Goal: Information Seeking & Learning: Learn about a topic

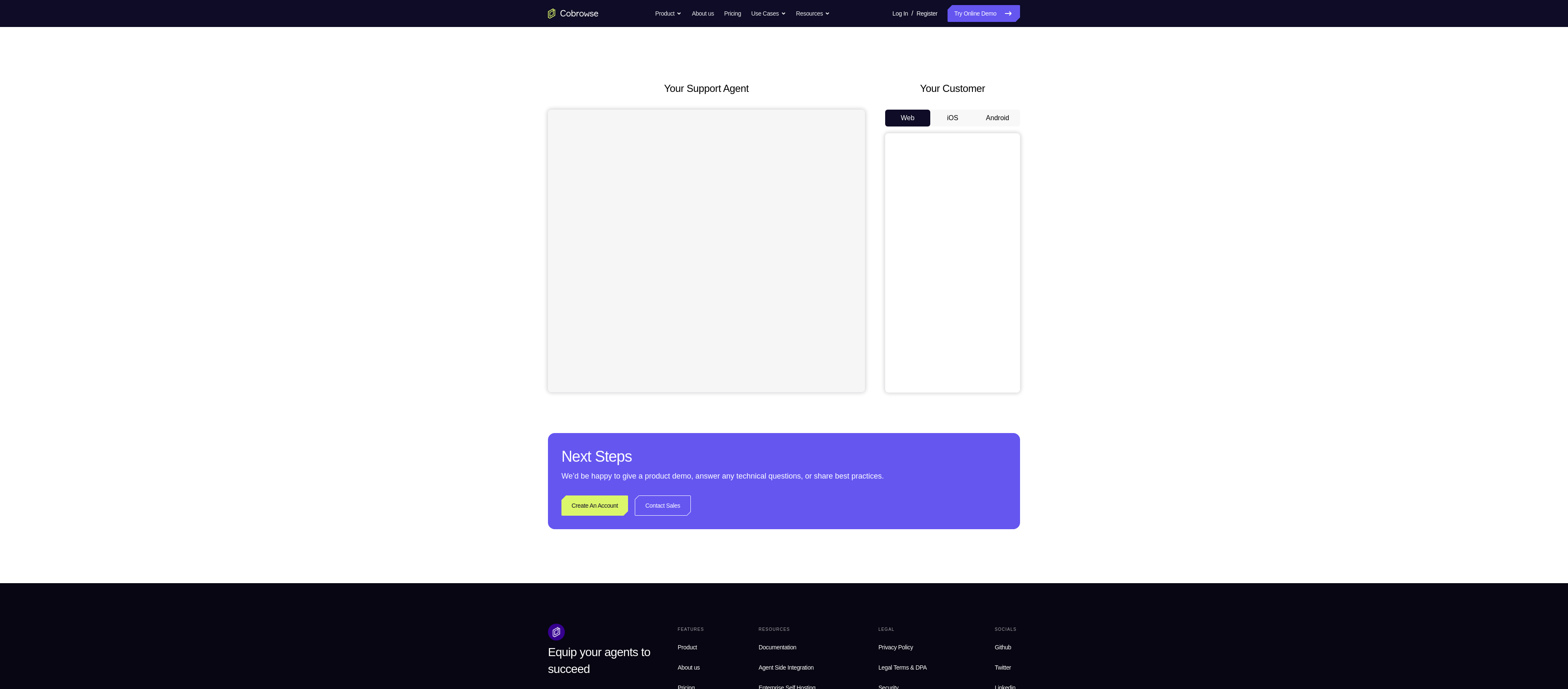
click at [996, 114] on button "Android" at bounding box center [998, 118] width 45 height 17
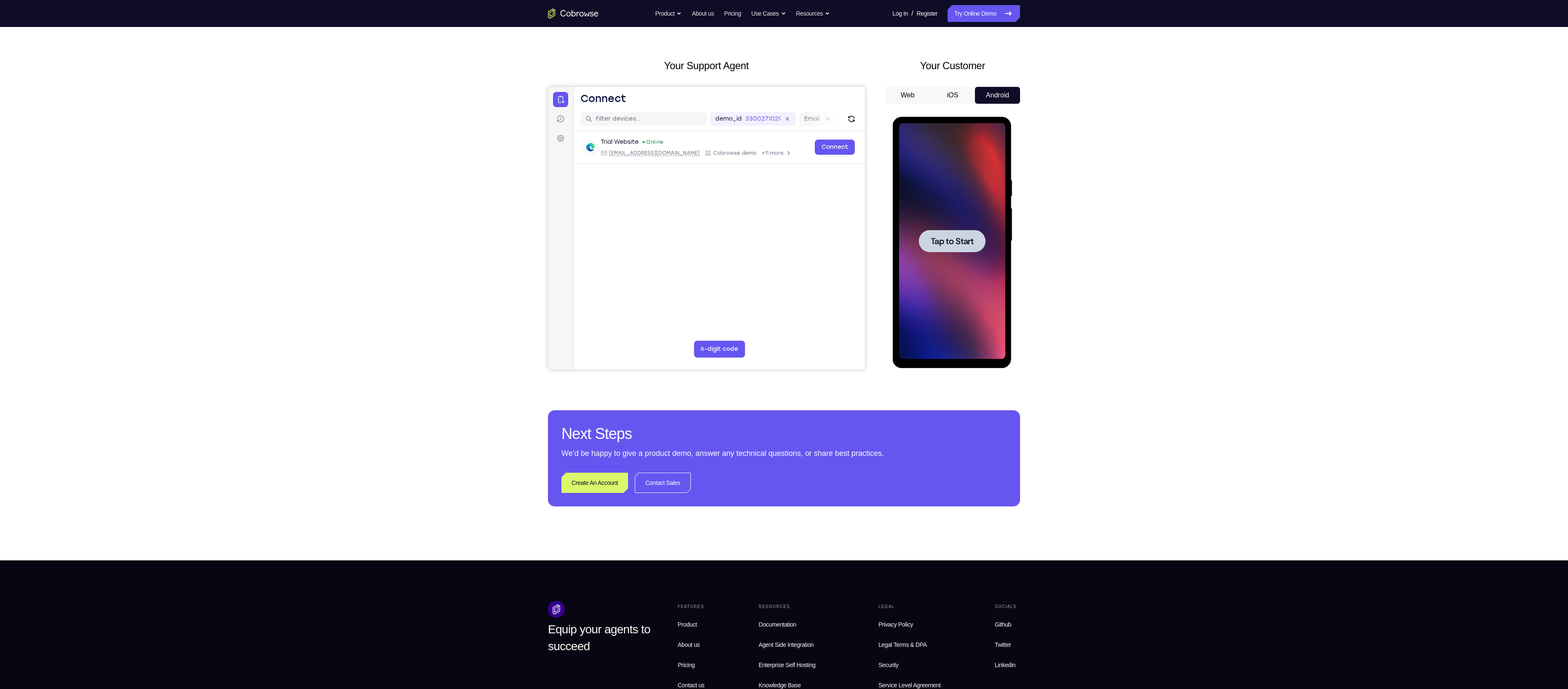
scroll to position [24, 0]
click at [945, 236] on span "Tap to Start" at bounding box center [951, 240] width 43 height 9
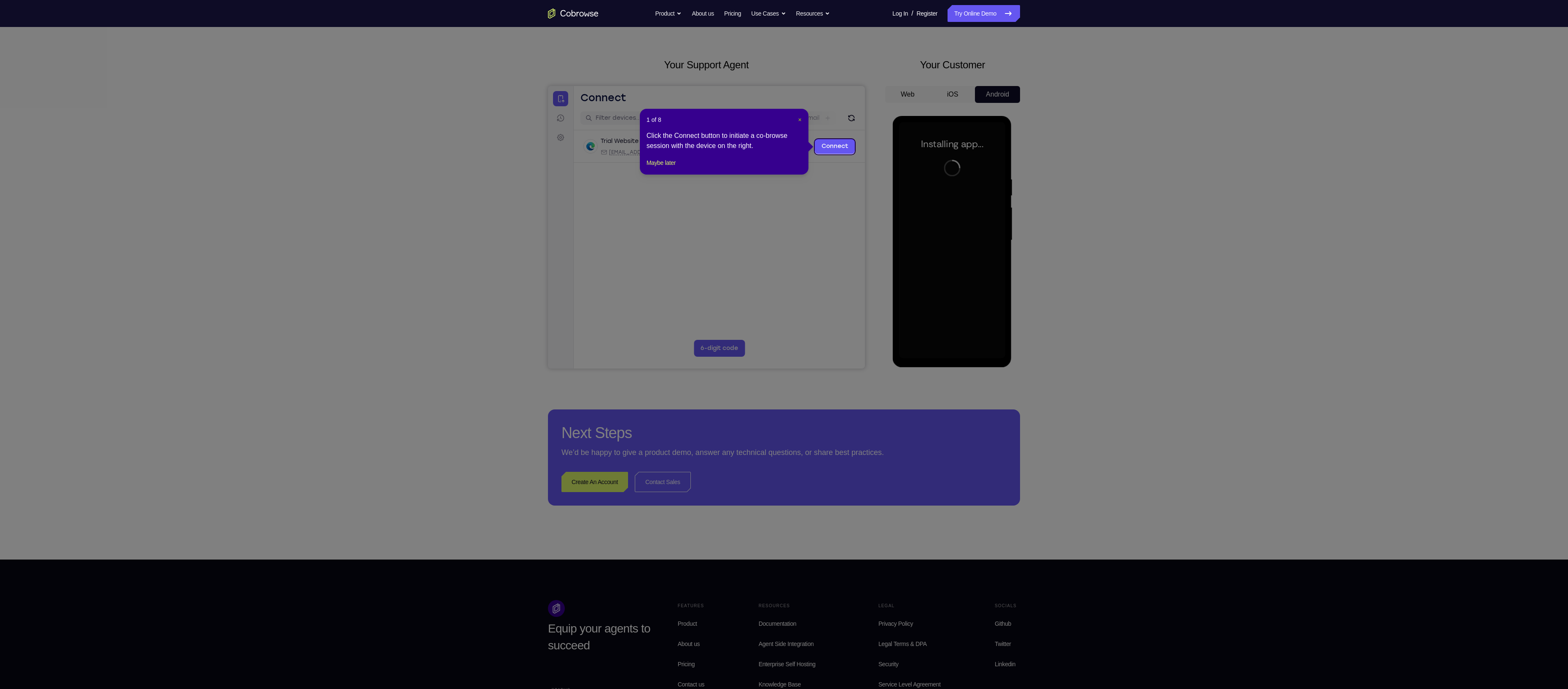
click at [798, 117] on header "1 of 8 ×" at bounding box center [724, 120] width 155 height 9
click at [799, 117] on span "×" at bounding box center [800, 119] width 4 height 7
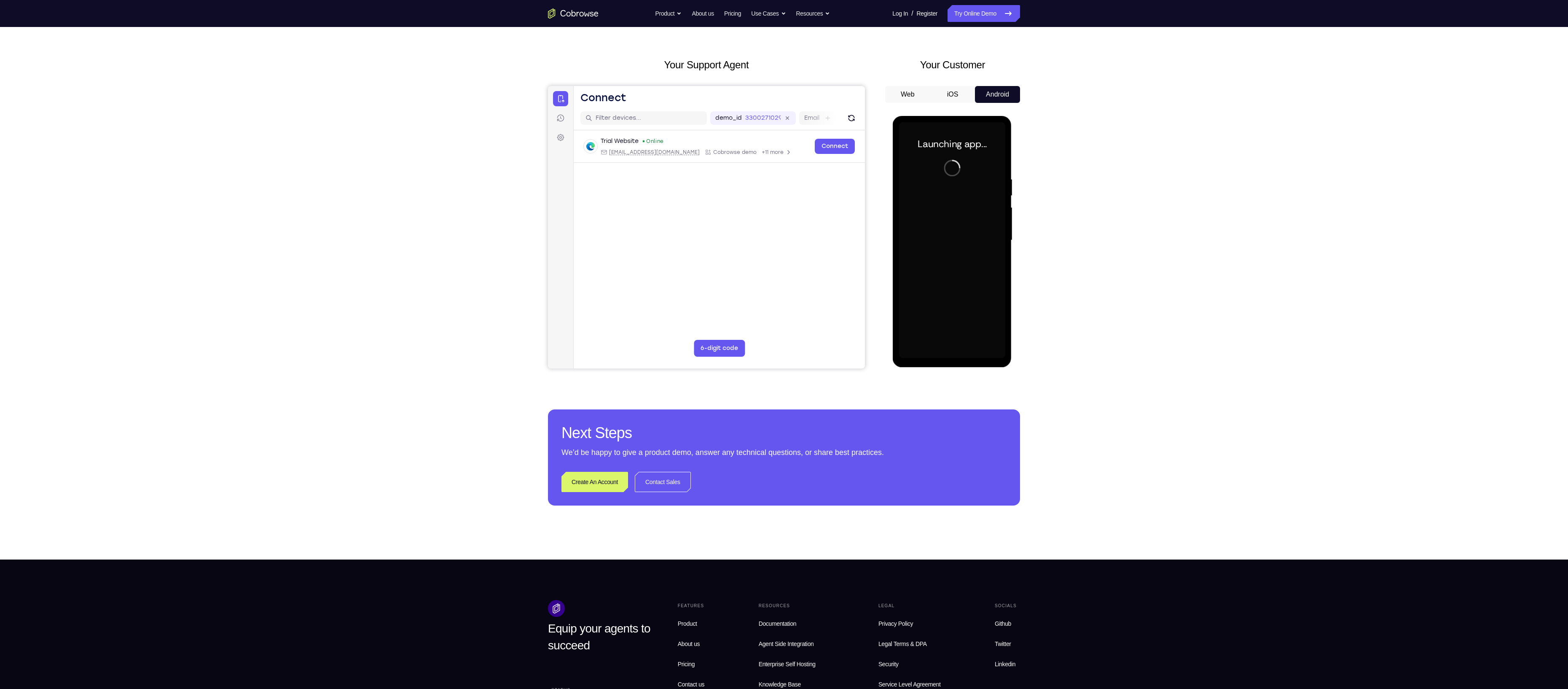
scroll to position [52, 0]
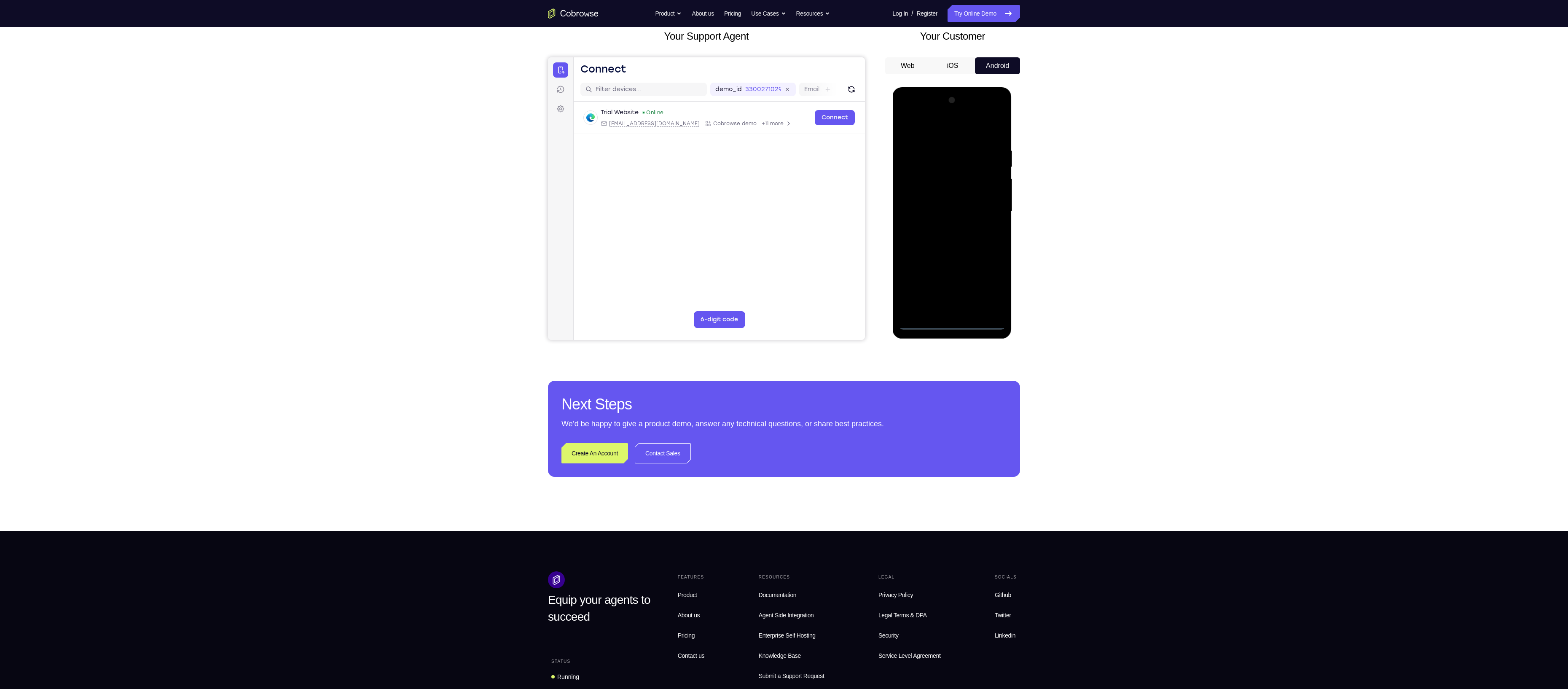
click at [951, 326] on div at bounding box center [951, 212] width 107 height 236
click at [984, 288] on div at bounding box center [951, 212] width 107 height 236
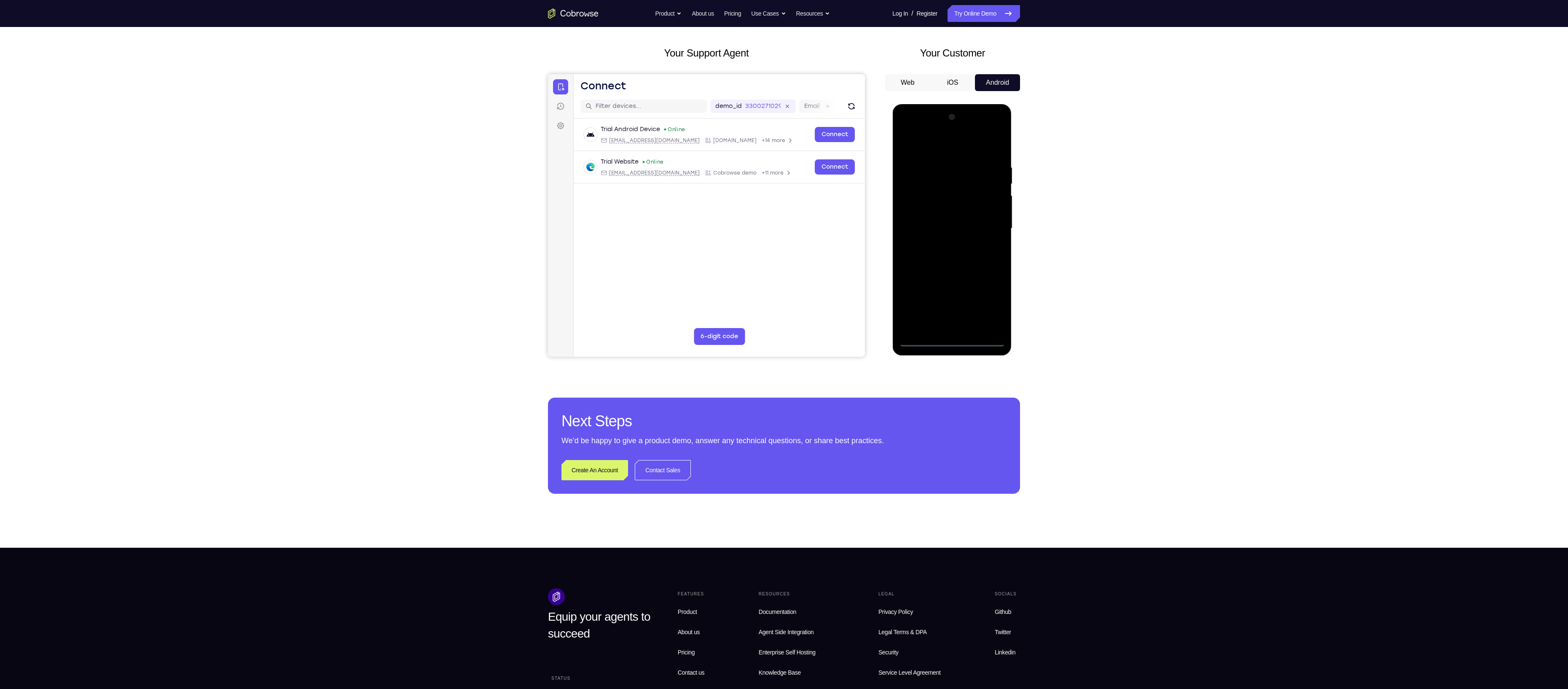
click at [933, 143] on div at bounding box center [951, 228] width 107 height 236
click at [981, 223] on div at bounding box center [951, 228] width 107 height 236
click at [941, 243] on div at bounding box center [951, 228] width 107 height 236
click at [933, 220] on div at bounding box center [951, 228] width 107 height 236
click at [957, 227] on div at bounding box center [951, 228] width 107 height 236
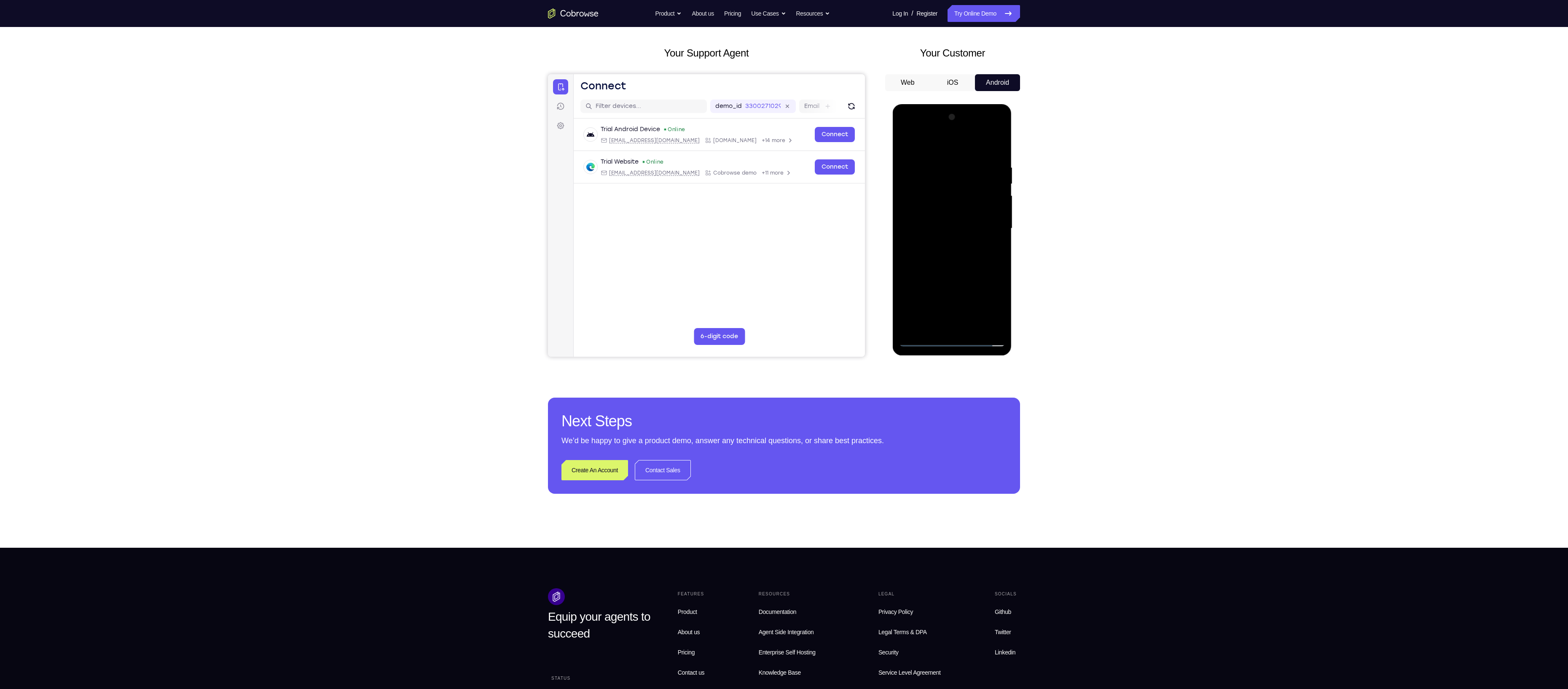
click at [961, 253] on div at bounding box center [951, 228] width 107 height 236
click at [951, 253] on div at bounding box center [951, 228] width 107 height 236
click at [997, 158] on div at bounding box center [951, 228] width 107 height 236
click at [973, 326] on div at bounding box center [951, 228] width 107 height 236
click at [959, 275] on div at bounding box center [951, 228] width 107 height 236
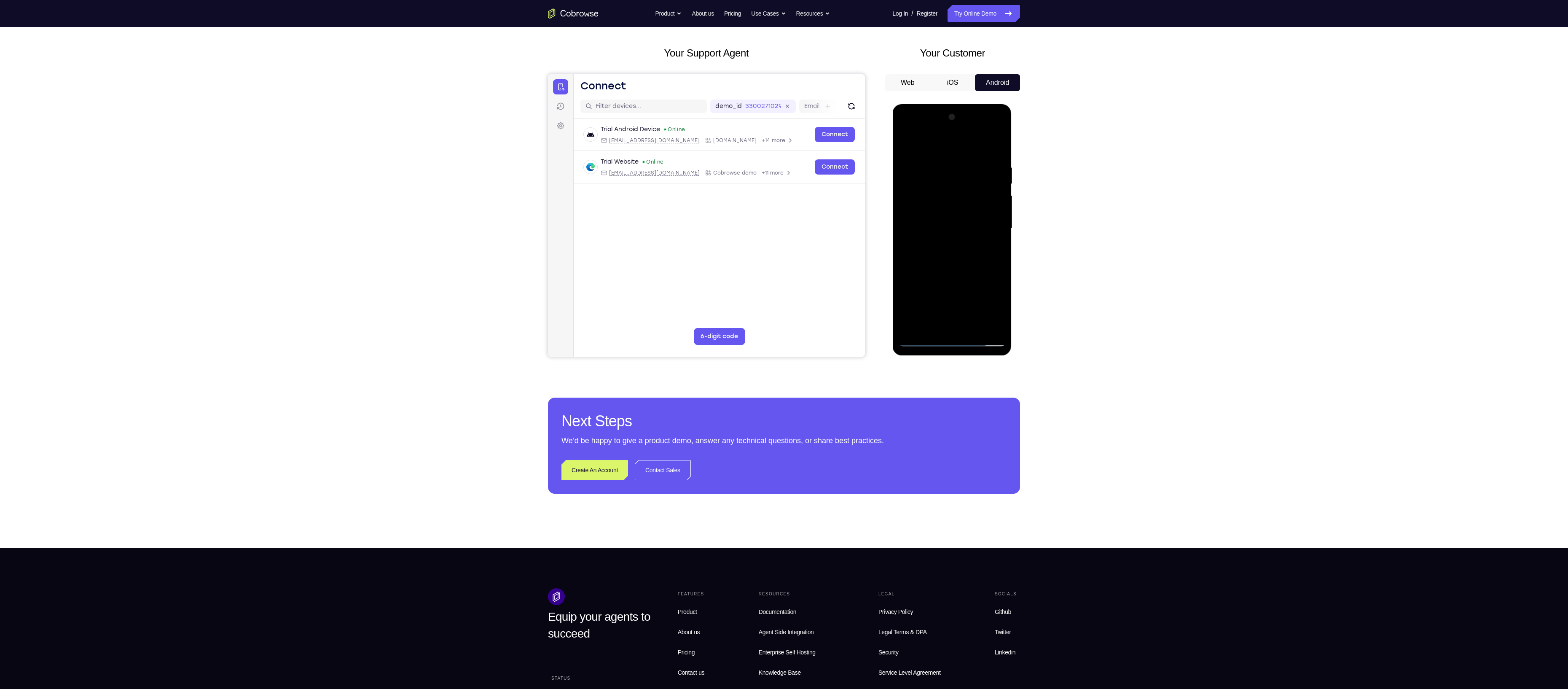
click at [939, 183] on div at bounding box center [951, 228] width 107 height 236
click at [911, 299] on div at bounding box center [951, 228] width 107 height 236
click at [926, 295] on div at bounding box center [951, 228] width 107 height 236
click at [940, 190] on div at bounding box center [951, 228] width 107 height 236
click at [944, 205] on div at bounding box center [951, 228] width 107 height 236
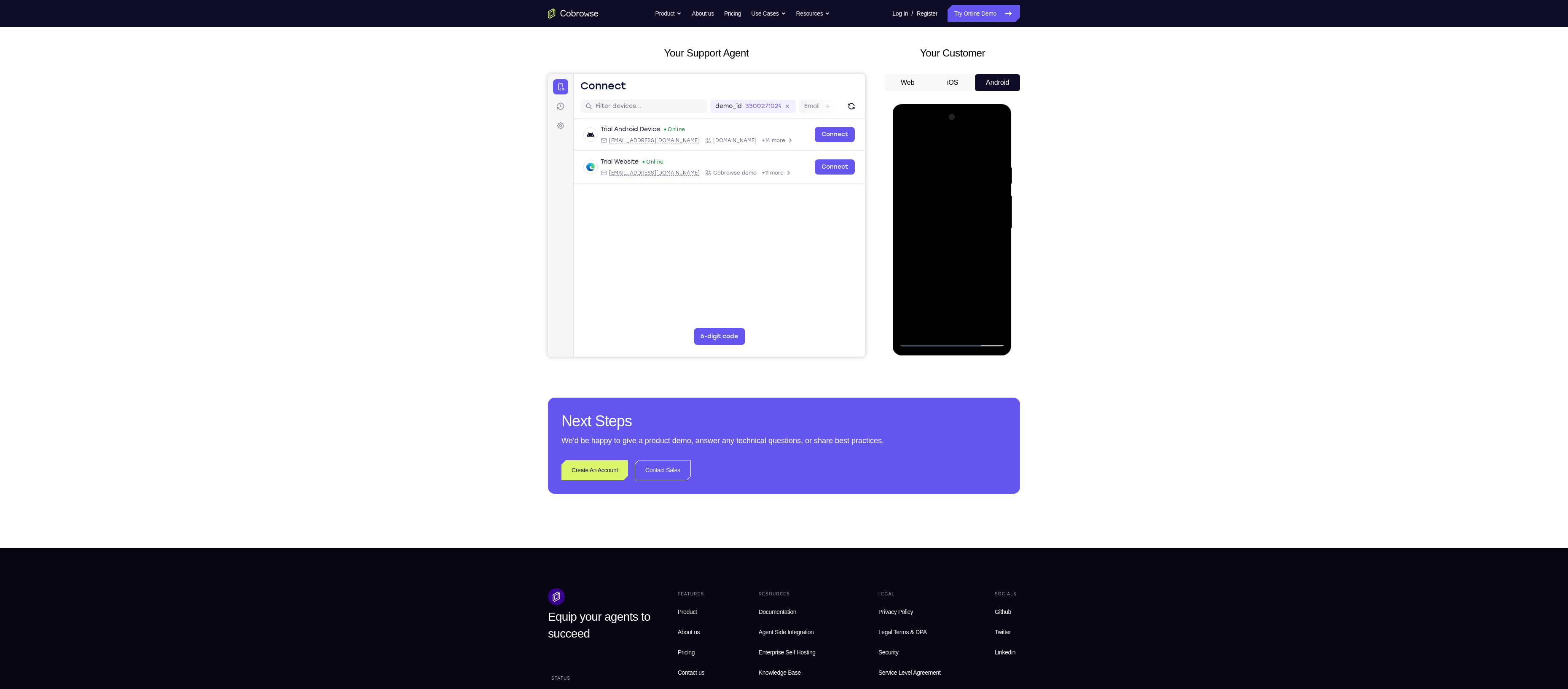
click at [906, 147] on div at bounding box center [951, 228] width 107 height 236
drag, startPoint x: 952, startPoint y: 262, endPoint x: 943, endPoint y: 193, distance: 69.6
click at [943, 193] on div at bounding box center [951, 228] width 107 height 236
click at [1000, 200] on div at bounding box center [951, 228] width 107 height 236
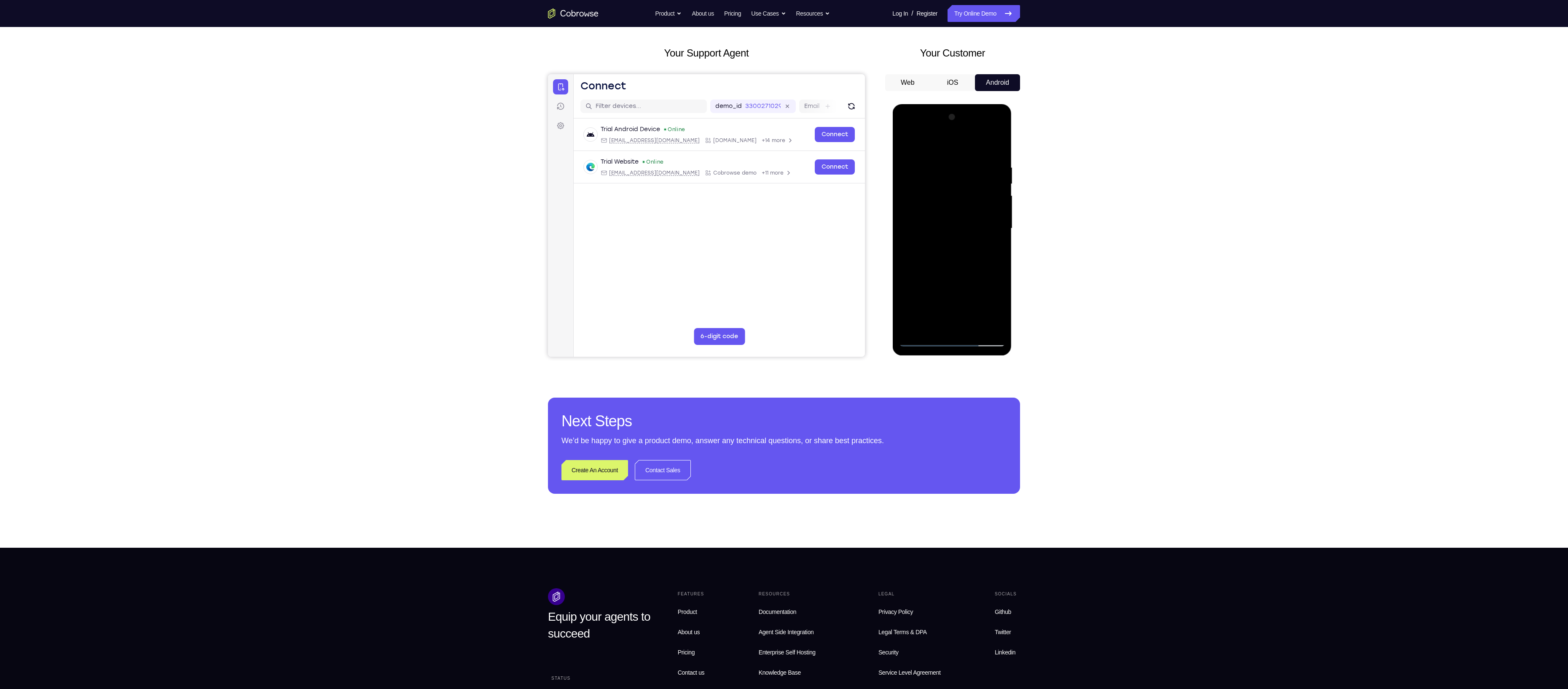
drag, startPoint x: 959, startPoint y: 270, endPoint x: 960, endPoint y: 315, distance: 45.0
click at [960, 315] on div at bounding box center [951, 228] width 107 height 236
click at [936, 164] on div at bounding box center [951, 228] width 107 height 236
click at [996, 180] on div at bounding box center [951, 228] width 107 height 236
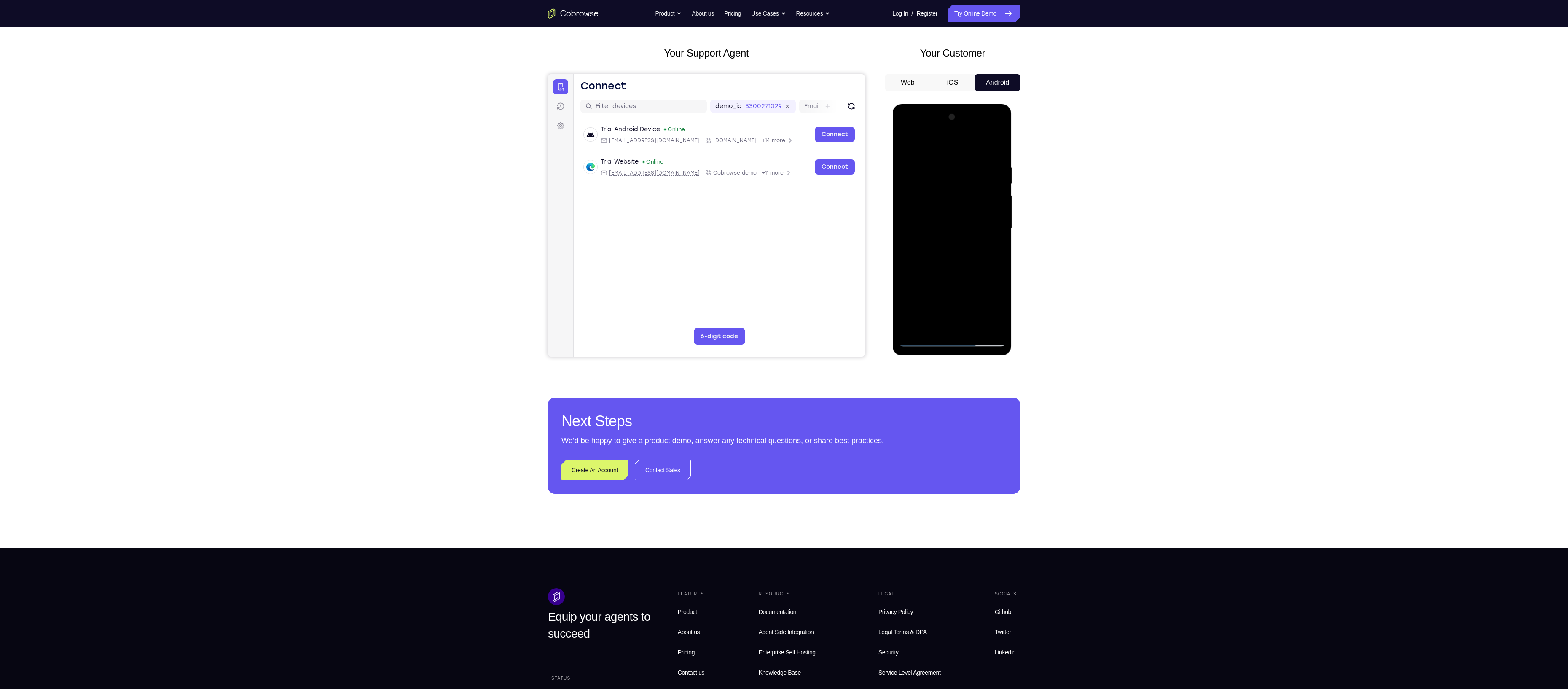
click at [995, 324] on div at bounding box center [951, 228] width 107 height 236
drag, startPoint x: 917, startPoint y: 243, endPoint x: 971, endPoint y: 240, distance: 54.1
click at [971, 240] on div at bounding box center [951, 228] width 107 height 236
click at [987, 165] on div at bounding box center [951, 228] width 107 height 236
click at [996, 145] on div at bounding box center [951, 228] width 107 height 236
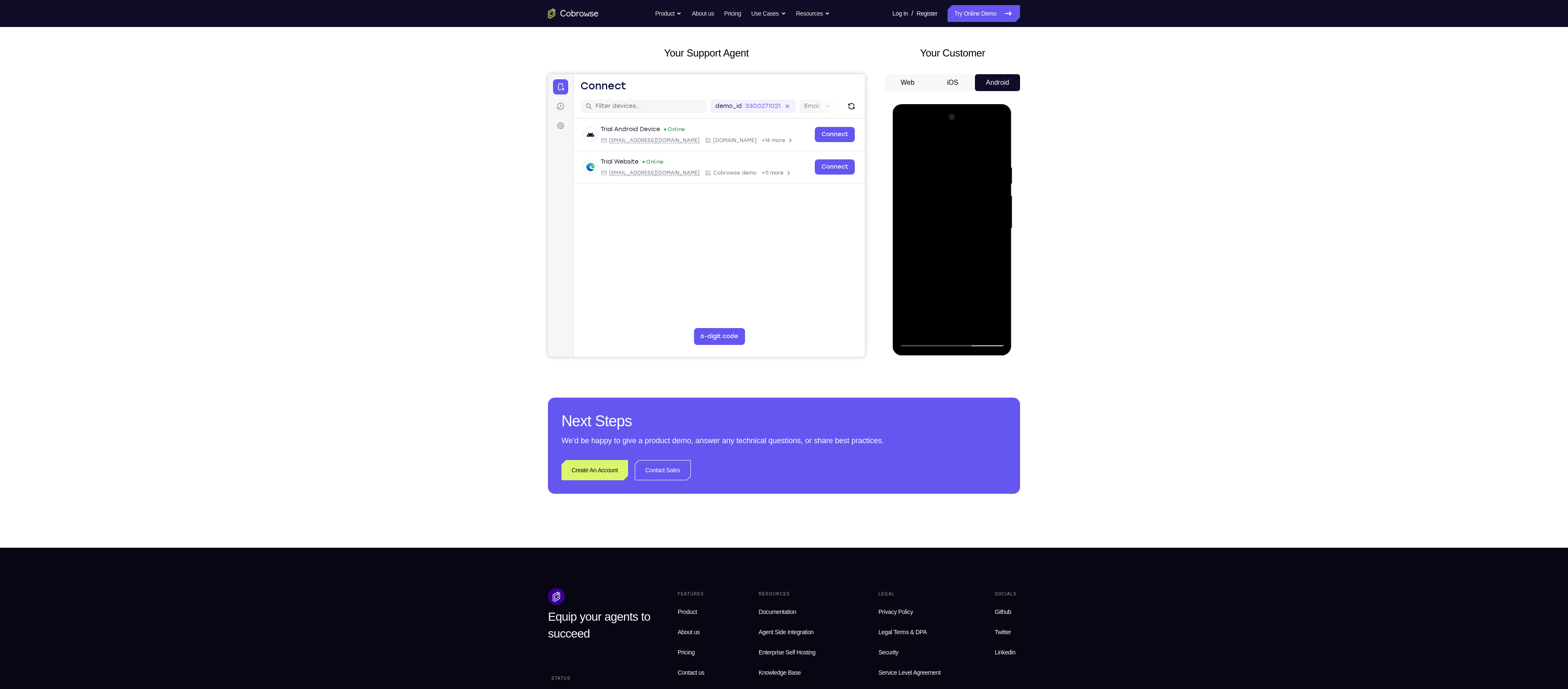
click at [997, 143] on div at bounding box center [951, 228] width 107 height 236
click at [914, 234] on div at bounding box center [951, 228] width 107 height 236
click at [907, 142] on div at bounding box center [951, 228] width 107 height 236
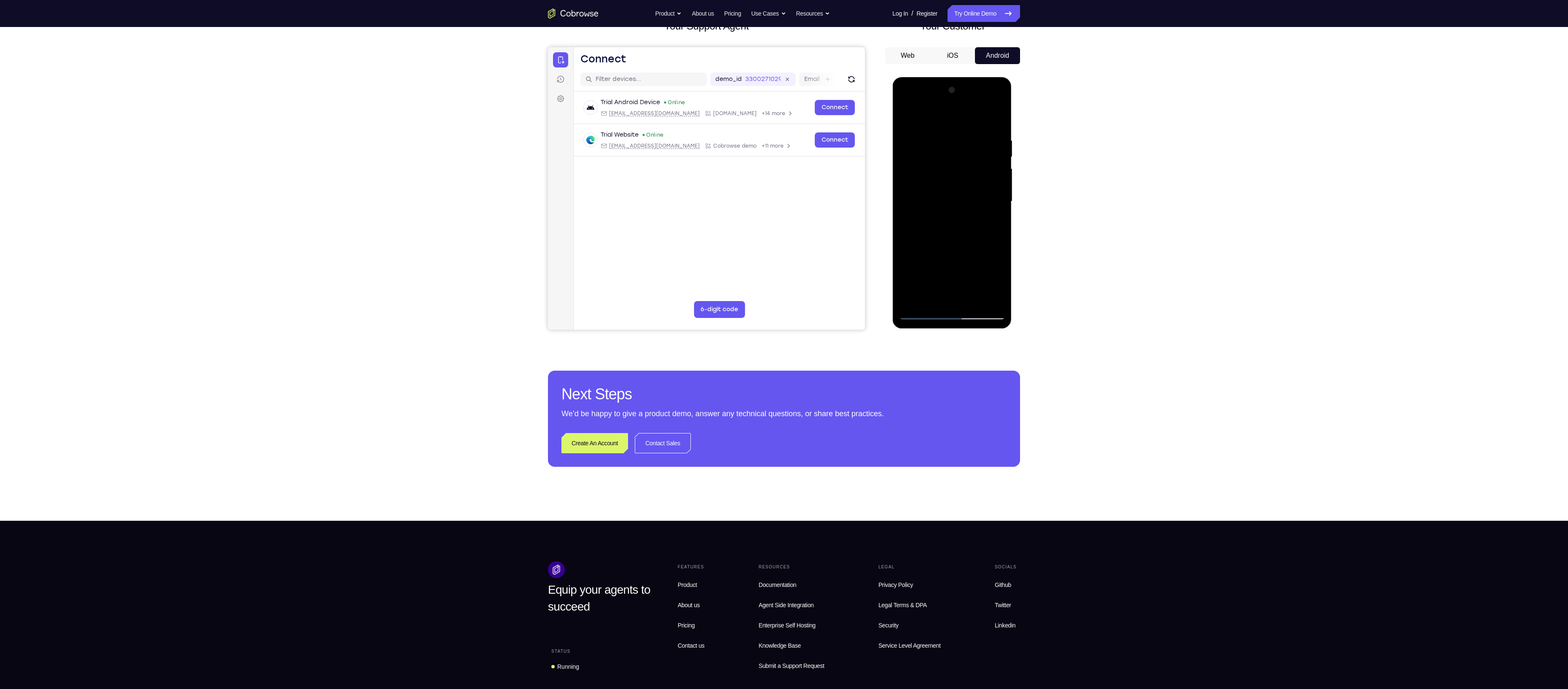
scroll to position [63, 0]
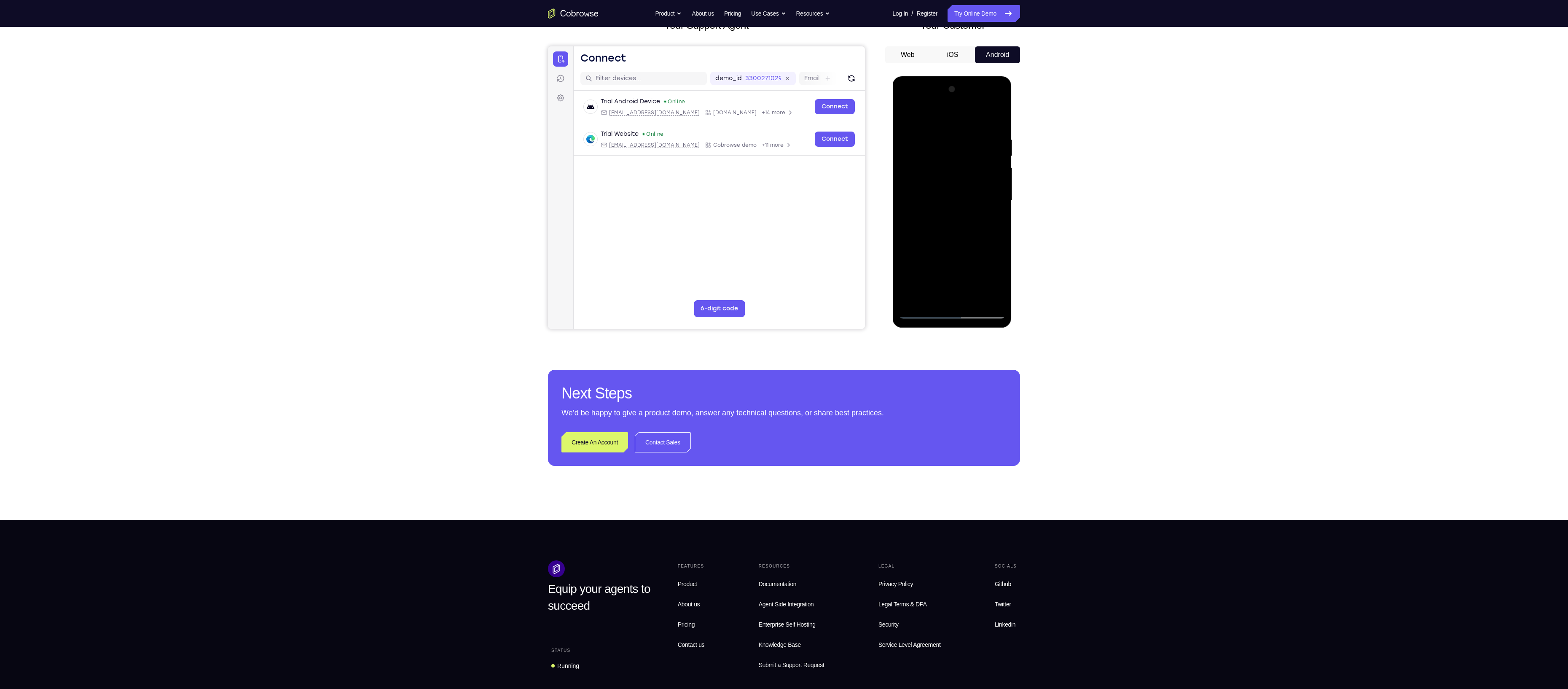
click at [927, 190] on div at bounding box center [951, 201] width 107 height 236
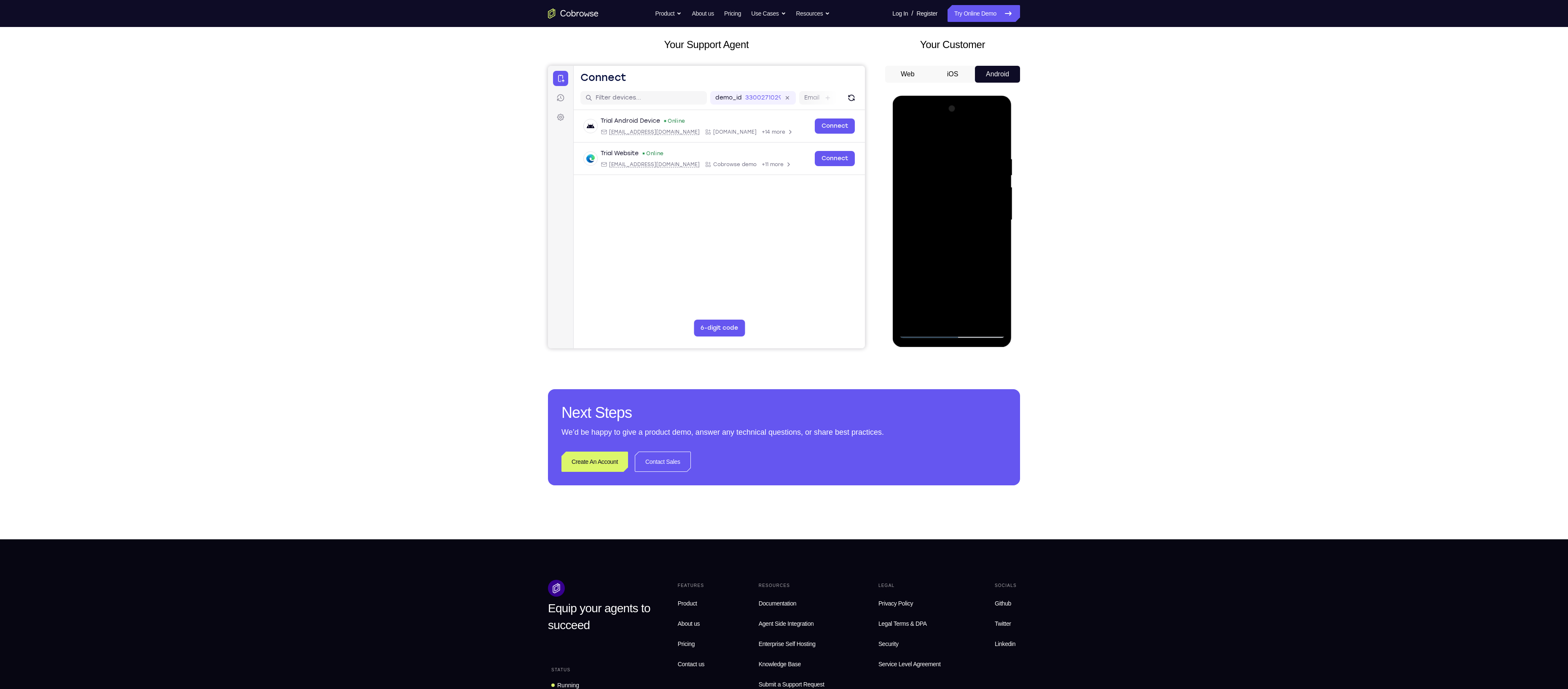
click at [971, 195] on div at bounding box center [951, 220] width 107 height 236
click at [907, 133] on div at bounding box center [951, 220] width 107 height 236
click at [906, 137] on div at bounding box center [951, 220] width 107 height 236
click at [932, 241] on div at bounding box center [951, 220] width 107 height 236
click at [905, 134] on div at bounding box center [951, 220] width 107 height 236
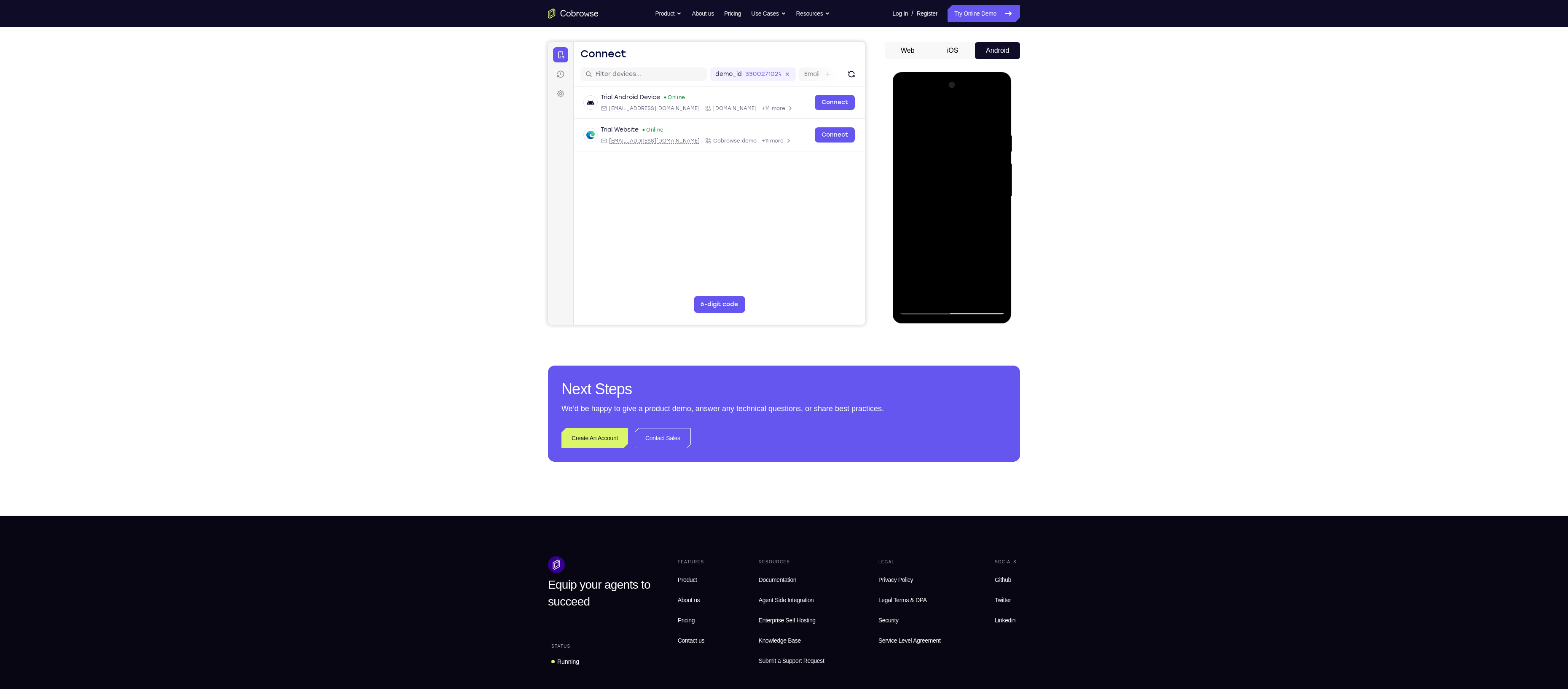
scroll to position [72, 0]
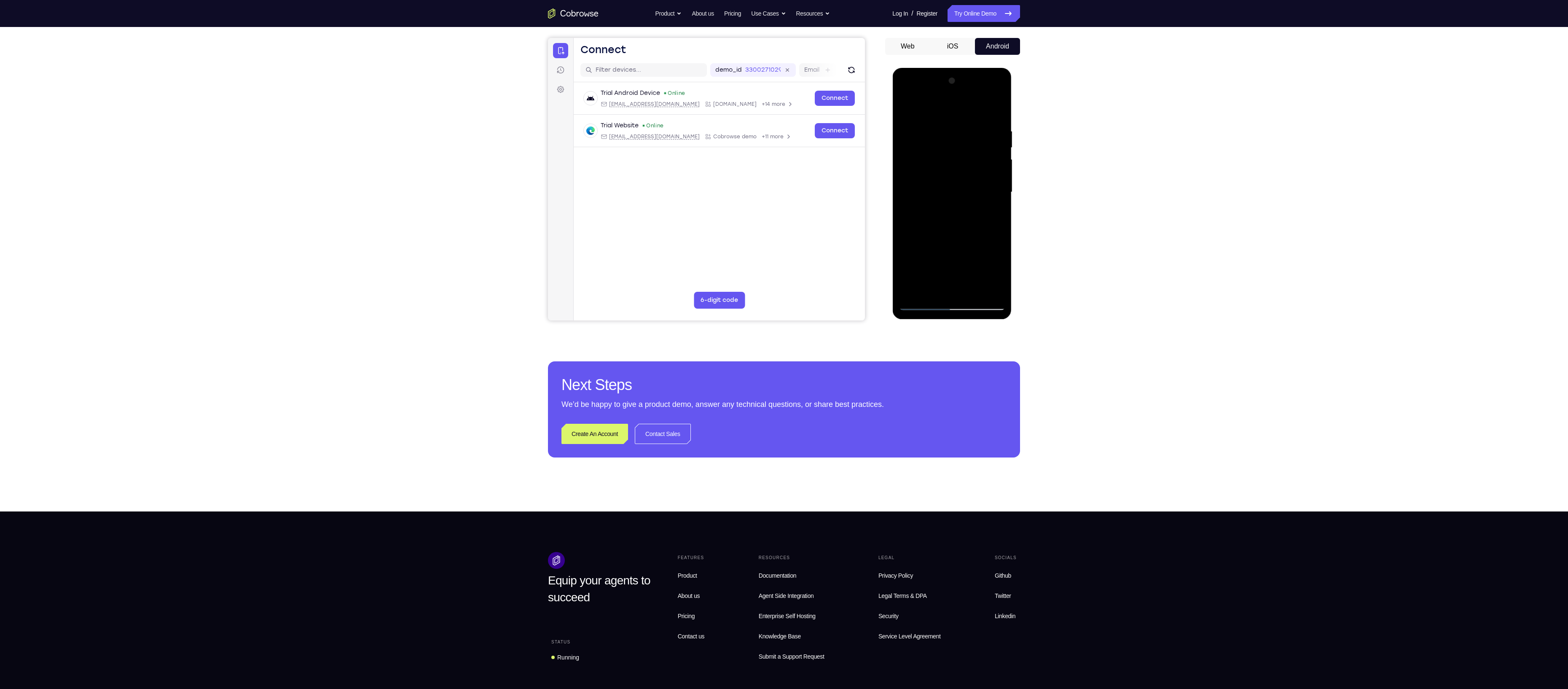
click at [914, 293] on div at bounding box center [951, 192] width 107 height 236
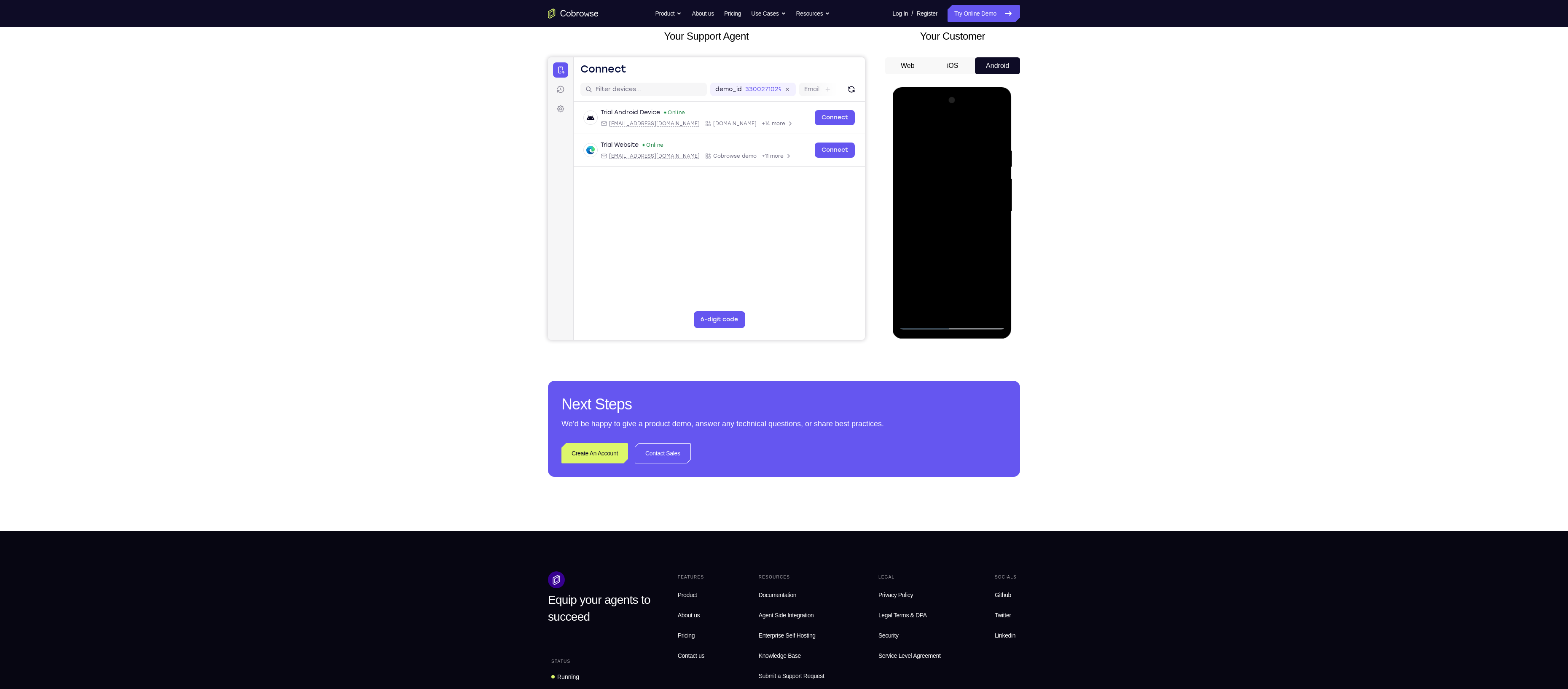
scroll to position [51, 0]
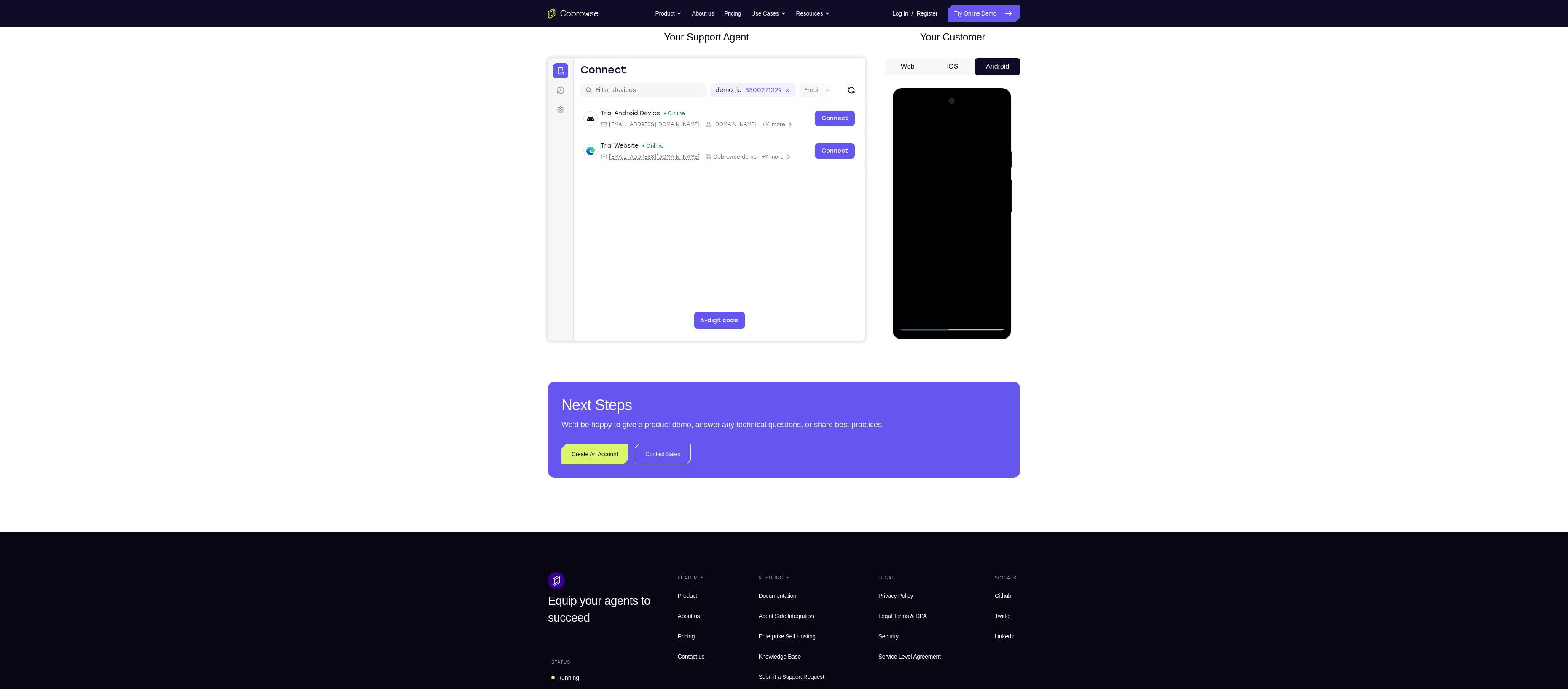
click at [908, 173] on div at bounding box center [951, 212] width 107 height 236
click at [990, 218] on div at bounding box center [951, 212] width 107 height 236
click at [992, 216] on div at bounding box center [951, 212] width 107 height 236
drag, startPoint x: 954, startPoint y: 172, endPoint x: 961, endPoint y: 243, distance: 71.3
click at [961, 243] on div at bounding box center [951, 212] width 107 height 236
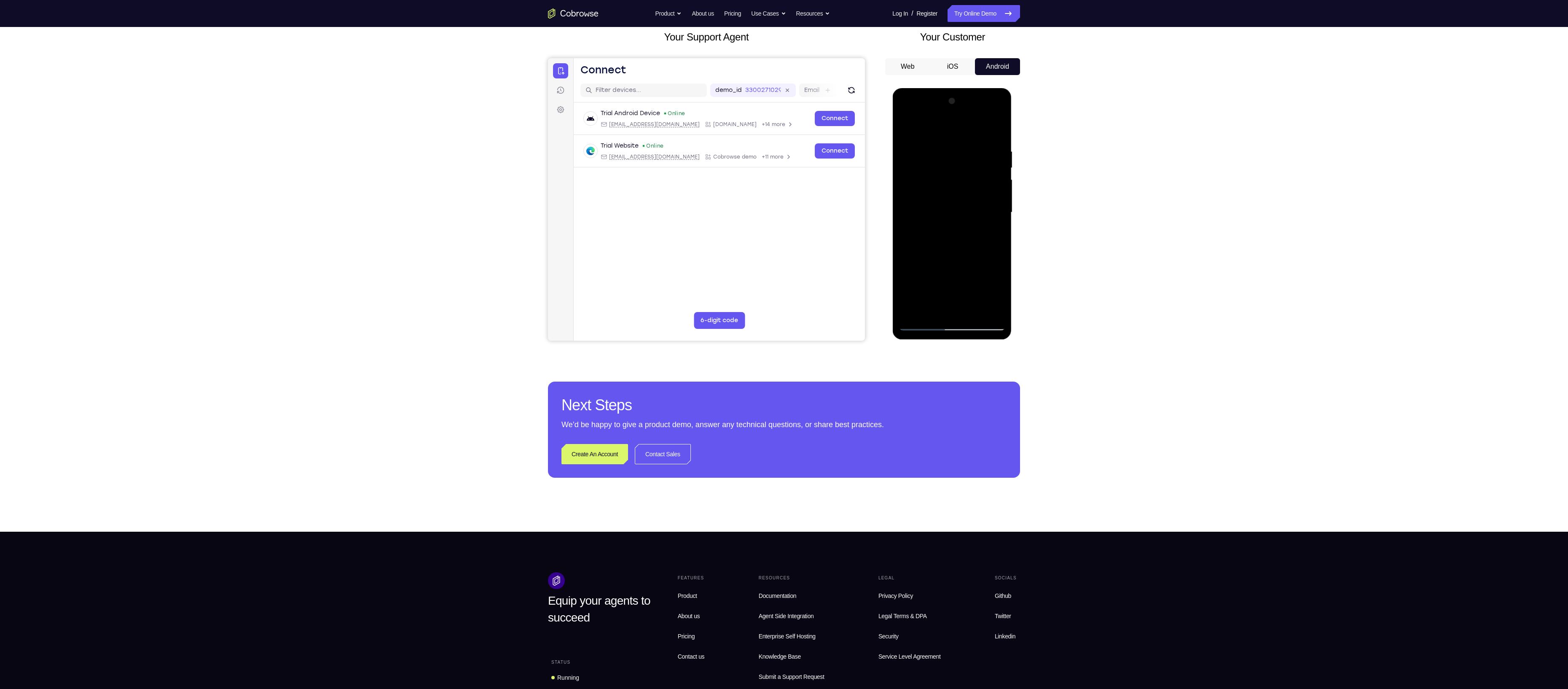
click at [941, 149] on div at bounding box center [951, 212] width 107 height 236
click at [992, 198] on div at bounding box center [951, 212] width 107 height 236
click at [992, 197] on div at bounding box center [951, 212] width 107 height 236
drag, startPoint x: 992, startPoint y: 197, endPoint x: 925, endPoint y: 203, distance: 67.3
click at [925, 203] on div at bounding box center [951, 212] width 107 height 236
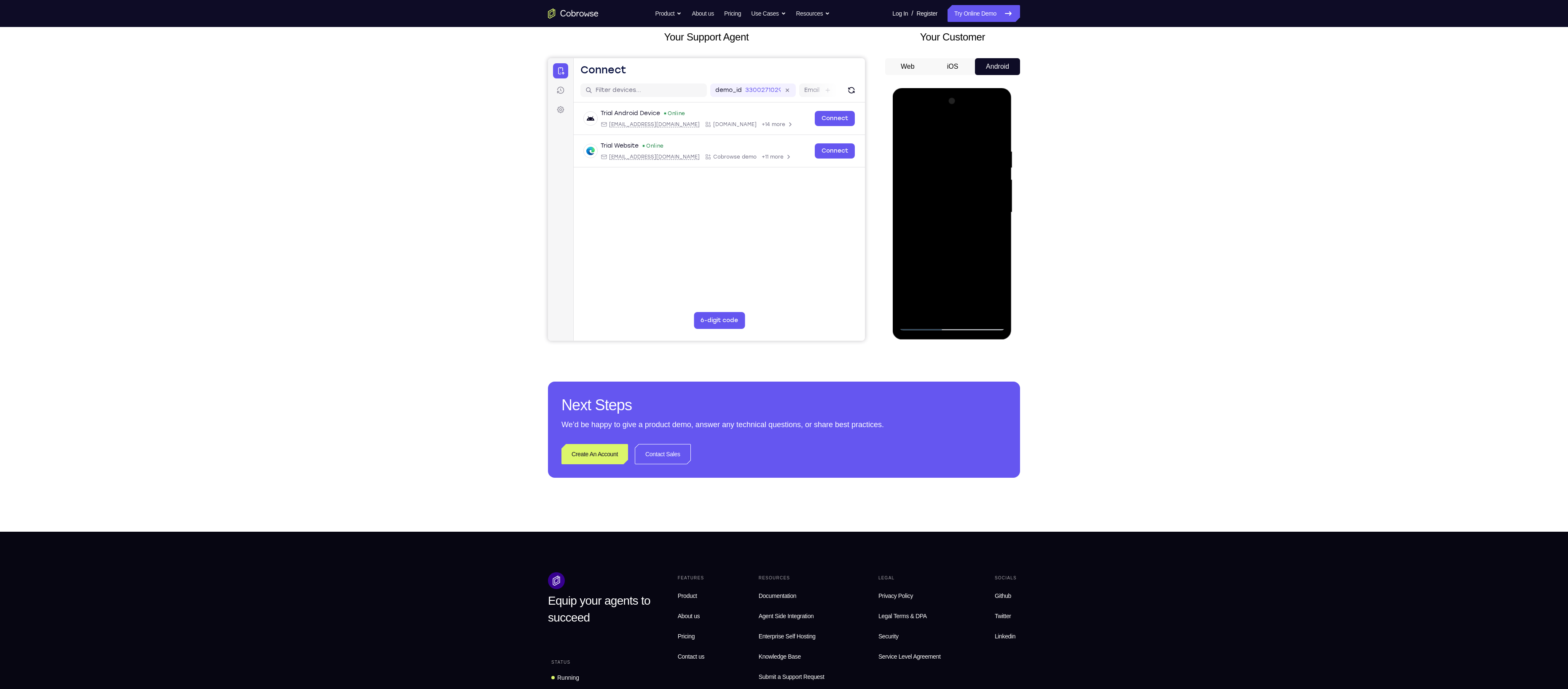
click at [993, 195] on div at bounding box center [951, 212] width 107 height 236
click at [982, 308] on div at bounding box center [951, 212] width 107 height 236
click at [989, 265] on div at bounding box center [951, 212] width 107 height 236
click at [985, 309] on div at bounding box center [951, 212] width 107 height 236
click at [940, 161] on div at bounding box center [951, 212] width 107 height 236
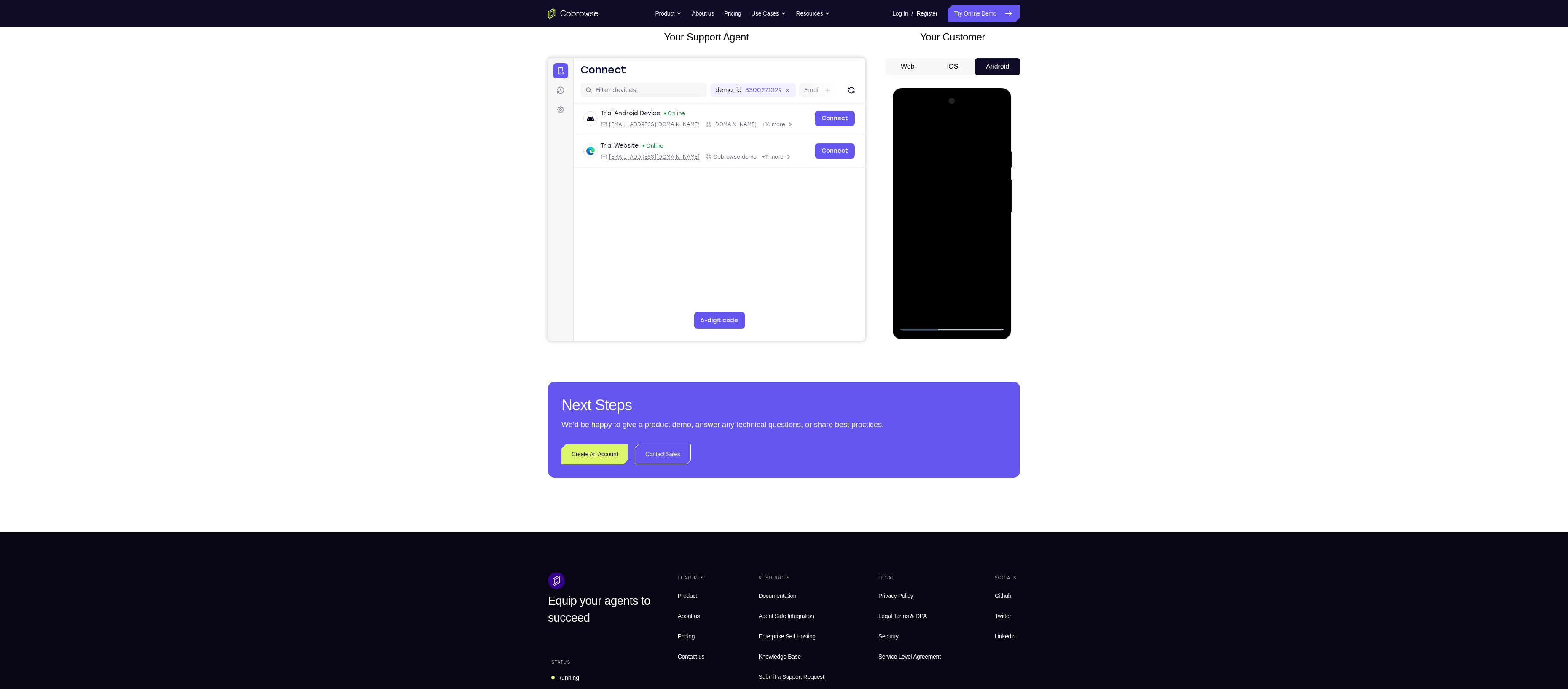
click at [933, 153] on div at bounding box center [951, 212] width 107 height 236
click at [908, 127] on div at bounding box center [951, 212] width 107 height 236
click at [933, 167] on div at bounding box center [951, 212] width 107 height 236
click at [932, 153] on div at bounding box center [951, 212] width 107 height 236
click at [927, 327] on div at bounding box center [951, 212] width 107 height 236
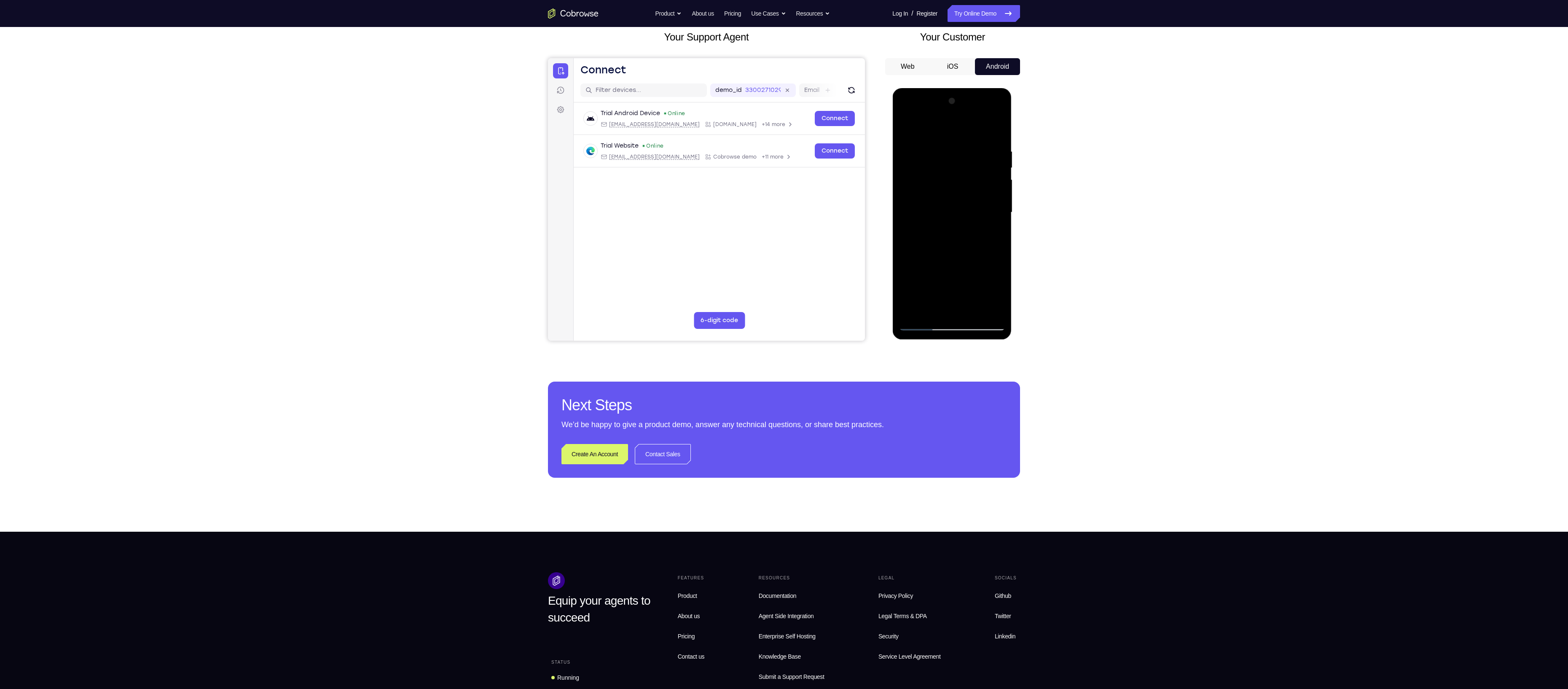
click at [981, 247] on div at bounding box center [951, 212] width 107 height 236
click at [995, 220] on div at bounding box center [951, 212] width 107 height 236
drag, startPoint x: 995, startPoint y: 220, endPoint x: 936, endPoint y: 228, distance: 59.5
click at [936, 228] on div at bounding box center [951, 212] width 107 height 236
drag, startPoint x: 995, startPoint y: 222, endPoint x: 925, endPoint y: 239, distance: 72.0
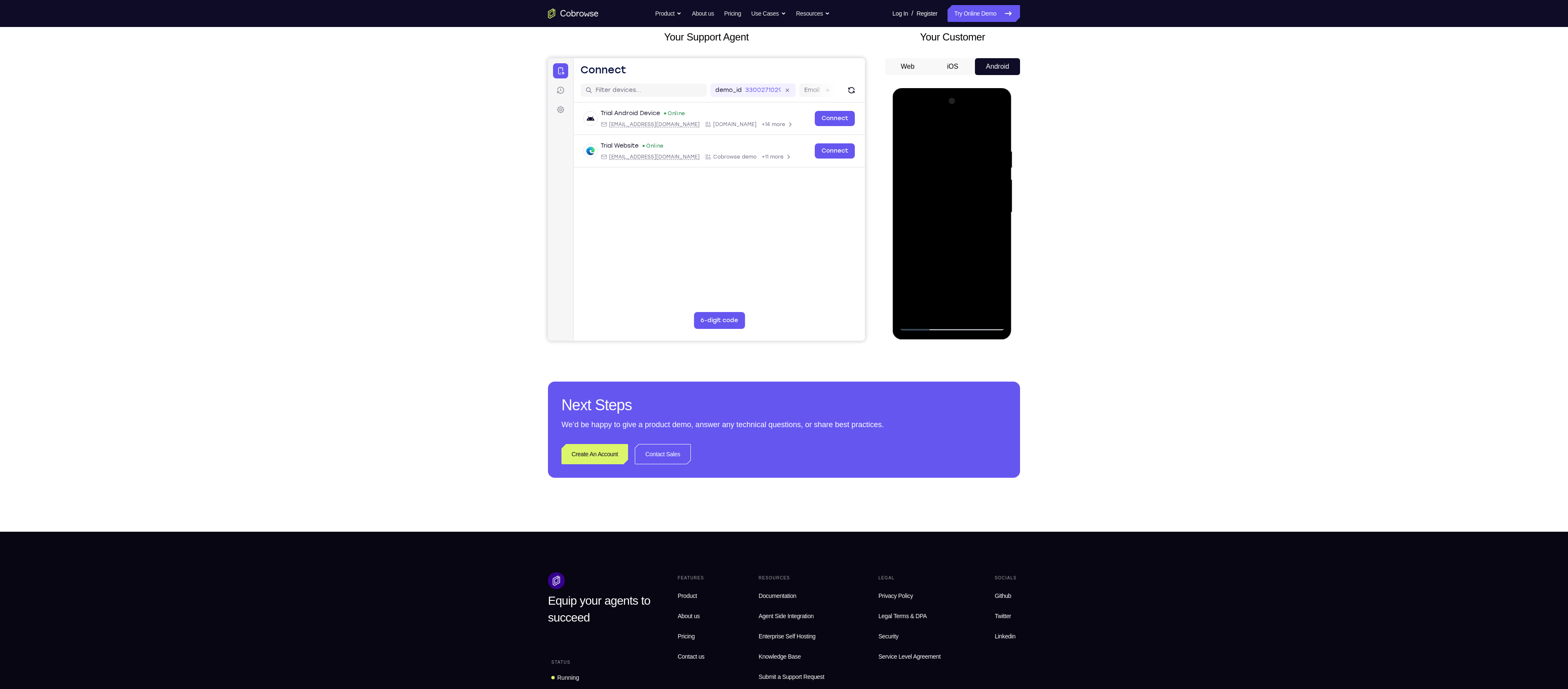
click at [925, 239] on div at bounding box center [951, 212] width 107 height 236
click at [991, 219] on div at bounding box center [951, 212] width 107 height 236
click at [996, 170] on div at bounding box center [951, 212] width 107 height 236
click at [922, 127] on div at bounding box center [951, 212] width 107 height 236
click at [923, 133] on div at bounding box center [951, 212] width 107 height 236
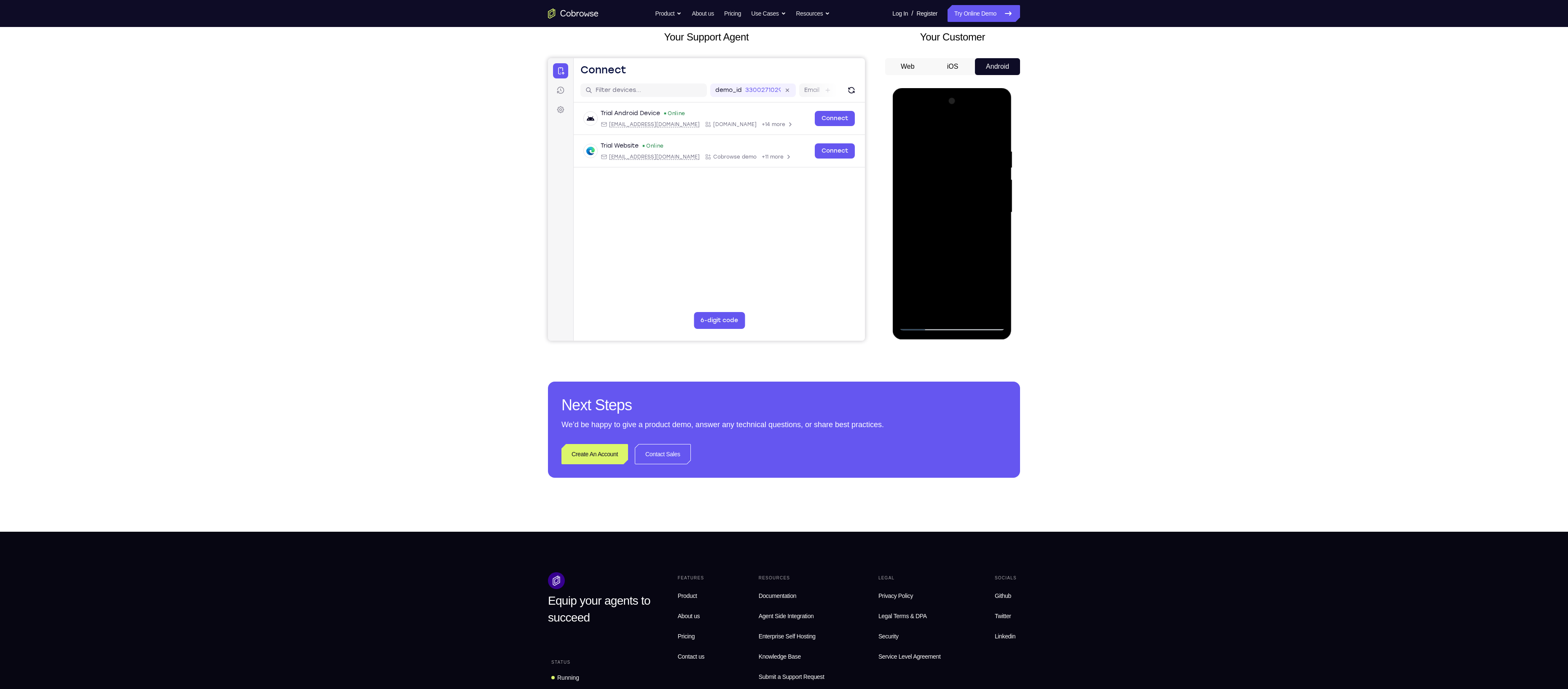
click at [931, 312] on div at bounding box center [951, 212] width 107 height 236
click at [928, 128] on div at bounding box center [951, 212] width 107 height 236
click at [928, 139] on div at bounding box center [951, 212] width 107 height 236
drag, startPoint x: 946, startPoint y: 224, endPoint x: 936, endPoint y: 139, distance: 85.6
click at [936, 139] on div at bounding box center [951, 212] width 107 height 236
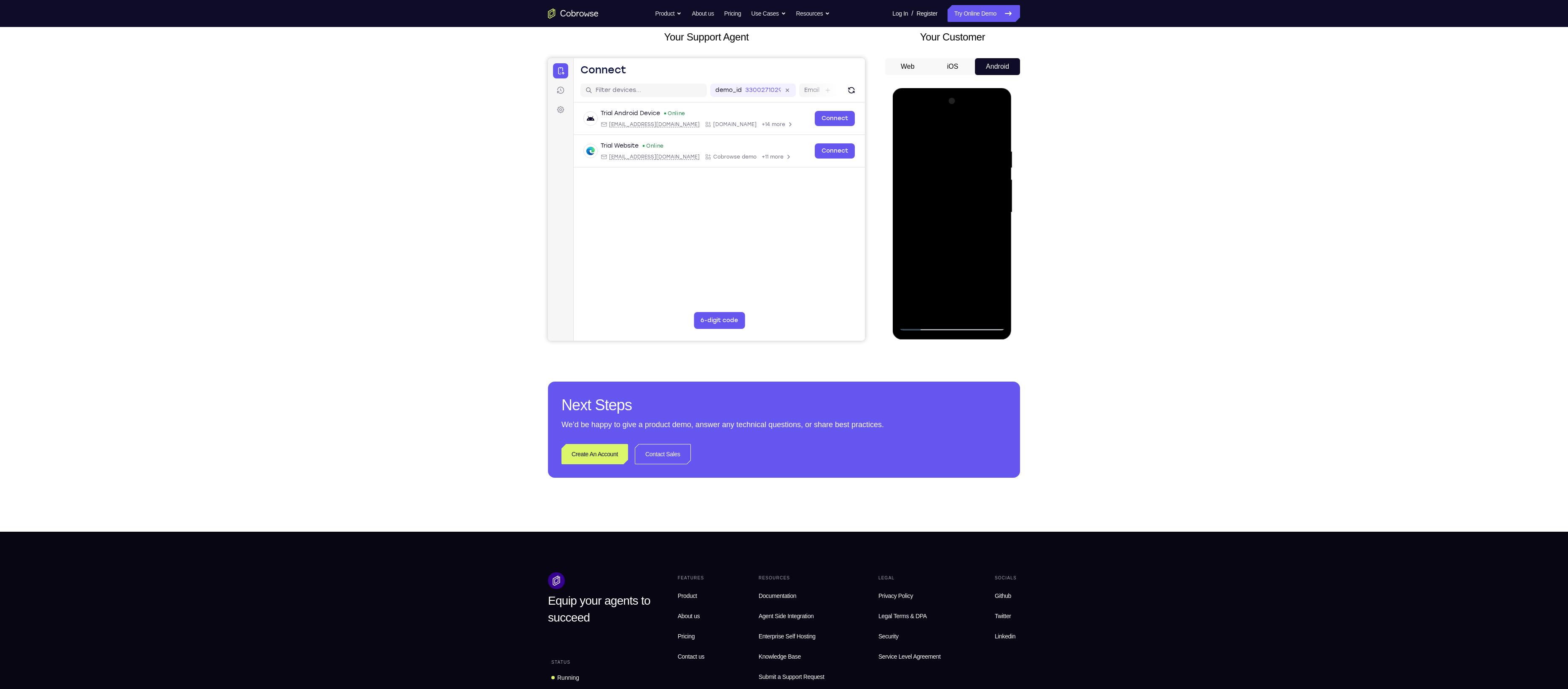
drag, startPoint x: 951, startPoint y: 146, endPoint x: 956, endPoint y: 219, distance: 73.2
click at [956, 219] on div at bounding box center [951, 212] width 107 height 236
click at [911, 312] on div at bounding box center [951, 212] width 107 height 236
drag, startPoint x: 975, startPoint y: 328, endPoint x: 976, endPoint y: 341, distance: 13.0
click at [976, 341] on div at bounding box center [952, 214] width 120 height 253
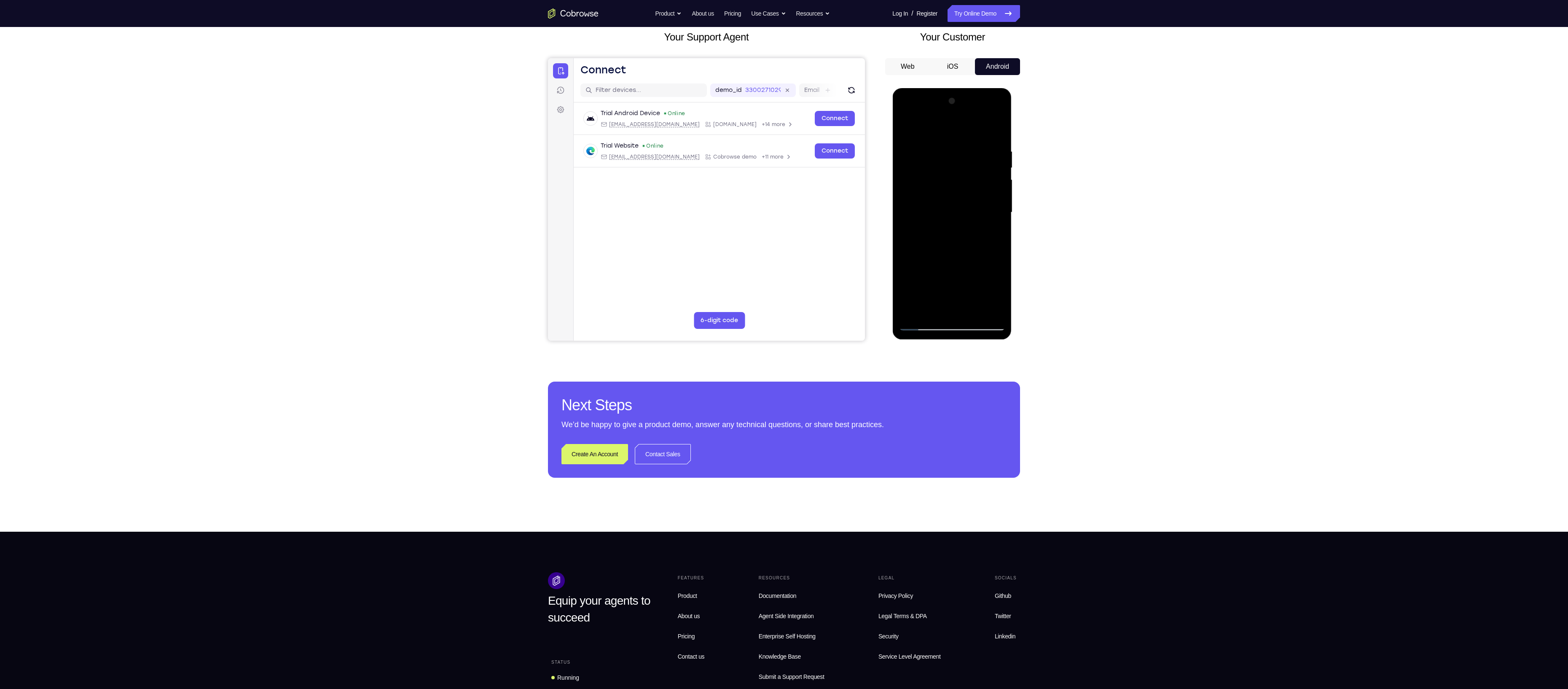
click at [937, 153] on div at bounding box center [951, 212] width 107 height 236
click at [995, 308] on div at bounding box center [951, 212] width 107 height 236
click at [994, 308] on div at bounding box center [951, 212] width 107 height 236
click at [992, 266] on div at bounding box center [951, 212] width 107 height 236
click at [998, 306] on div at bounding box center [951, 212] width 107 height 236
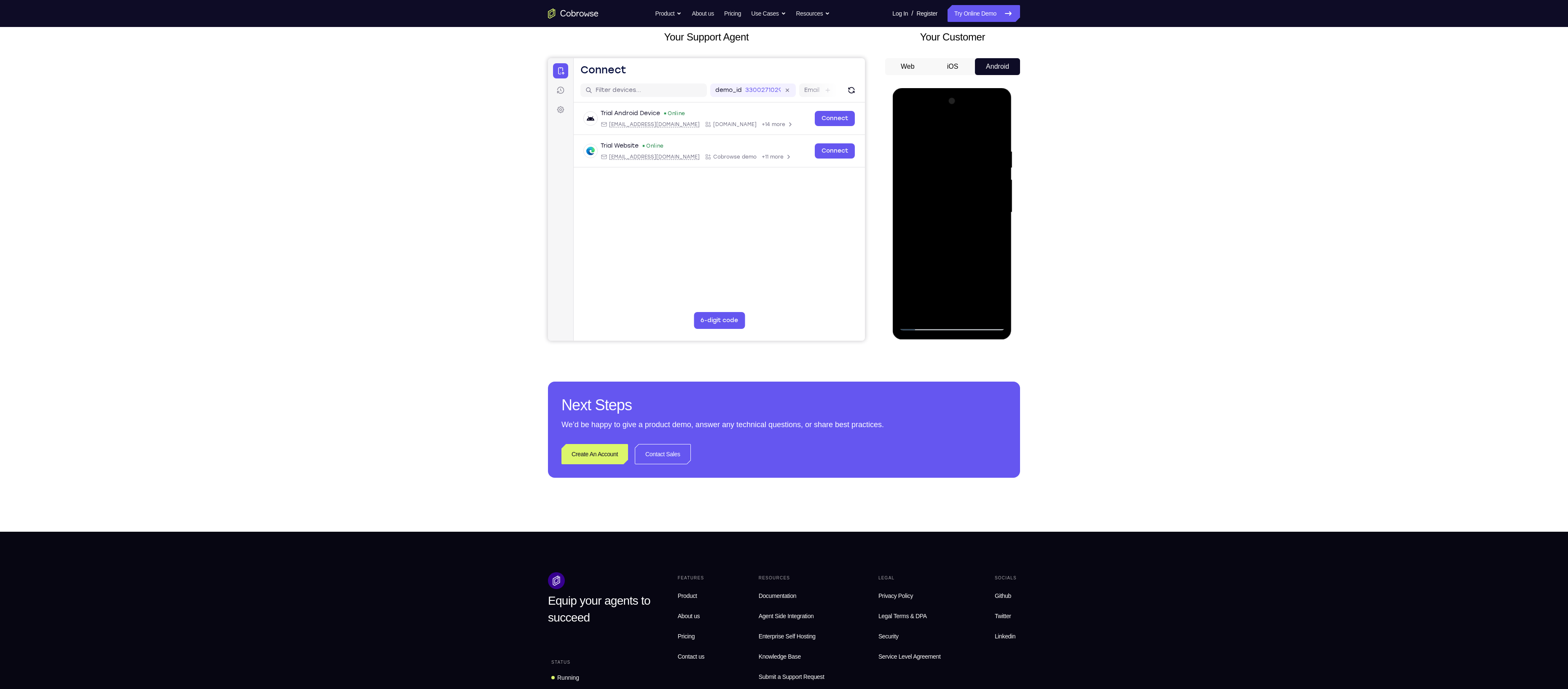
click at [995, 275] on div at bounding box center [951, 212] width 107 height 236
drag, startPoint x: 993, startPoint y: 251, endPoint x: 923, endPoint y: 267, distance: 71.8
click at [923, 267] on div at bounding box center [951, 212] width 107 height 236
drag, startPoint x: 940, startPoint y: 248, endPoint x: 926, endPoint y: 248, distance: 14.0
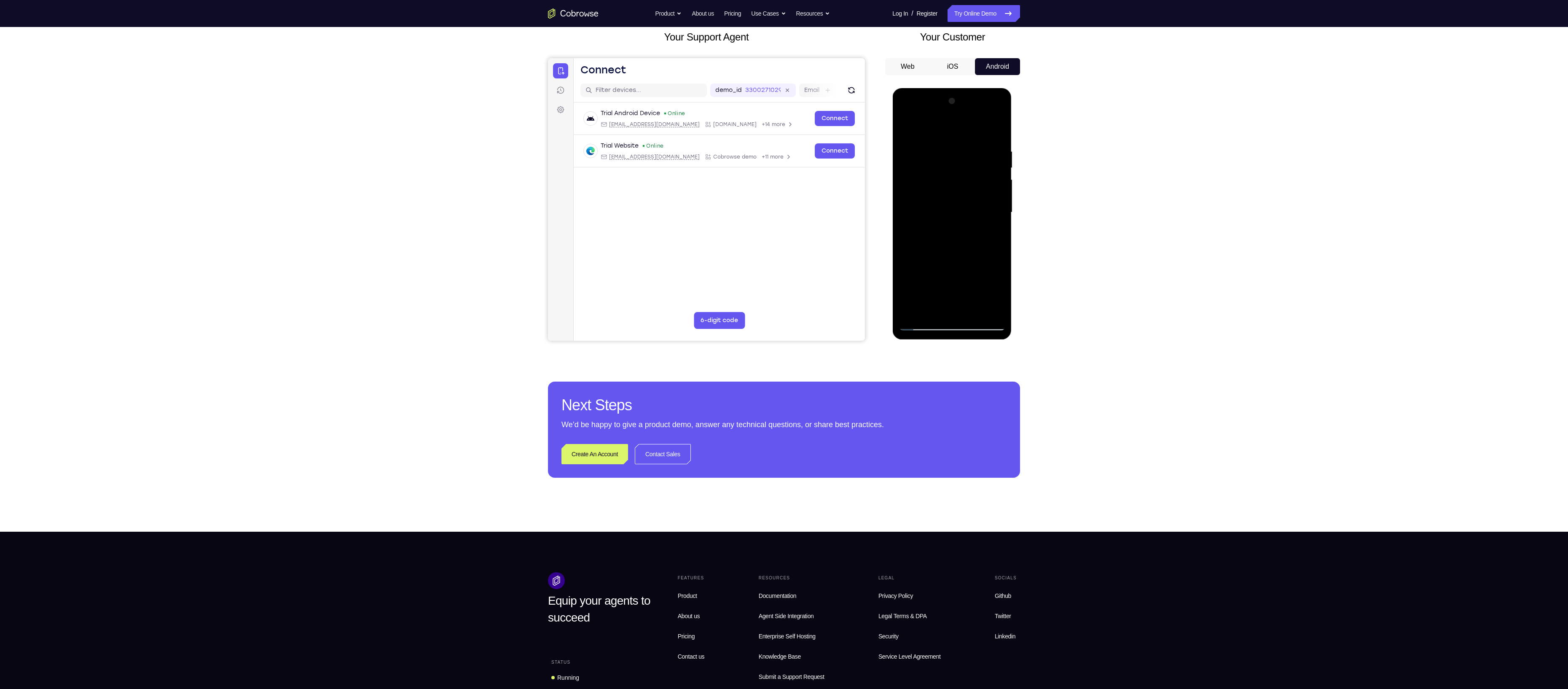
click at [926, 248] on div at bounding box center [951, 212] width 107 height 236
drag, startPoint x: 995, startPoint y: 231, endPoint x: 918, endPoint y: 239, distance: 77.4
click at [918, 239] on div at bounding box center [951, 212] width 107 height 236
drag, startPoint x: 993, startPoint y: 217, endPoint x: 951, endPoint y: 222, distance: 42.3
click at [951, 222] on div at bounding box center [951, 212] width 107 height 236
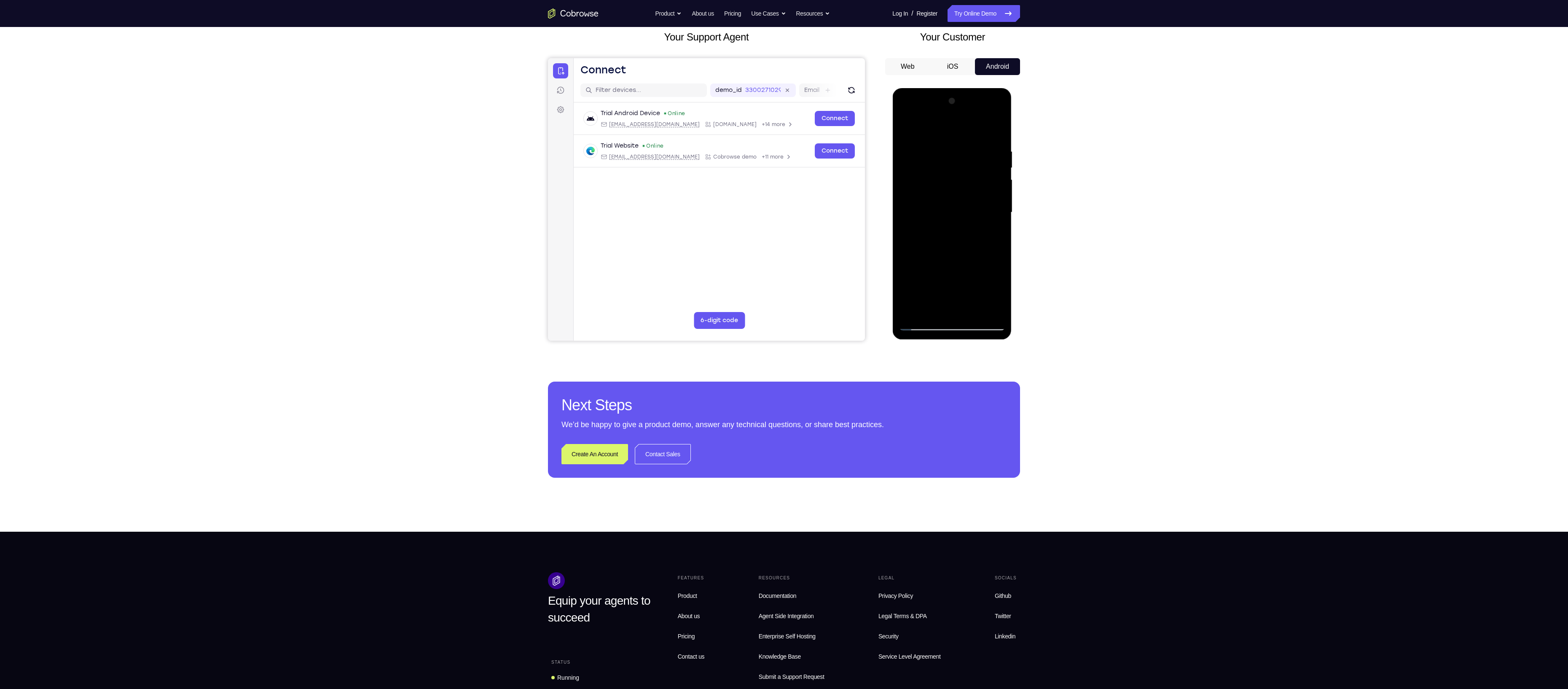
drag, startPoint x: 985, startPoint y: 208, endPoint x: 952, endPoint y: 211, distance: 33.1
click at [952, 211] on div at bounding box center [951, 212] width 107 height 236
click at [995, 131] on div at bounding box center [951, 212] width 107 height 236
drag, startPoint x: 959, startPoint y: 246, endPoint x: 968, endPoint y: 316, distance: 70.6
click at [968, 316] on div at bounding box center [951, 212] width 107 height 236
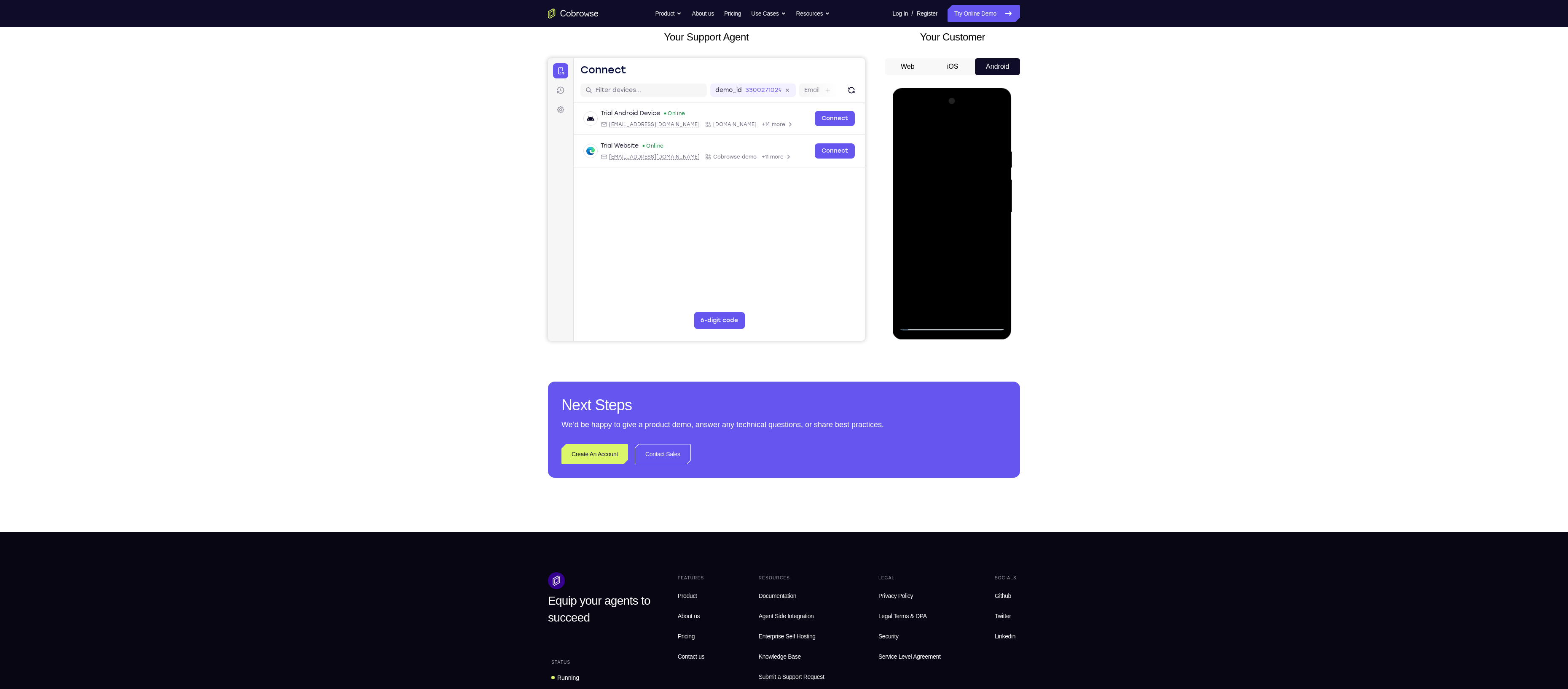
click at [936, 145] on div at bounding box center [951, 212] width 107 height 236
drag, startPoint x: 982, startPoint y: 195, endPoint x: 920, endPoint y: 205, distance: 62.8
click at [920, 205] on div at bounding box center [951, 212] width 107 height 236
click at [929, 133] on div at bounding box center [951, 212] width 107 height 236
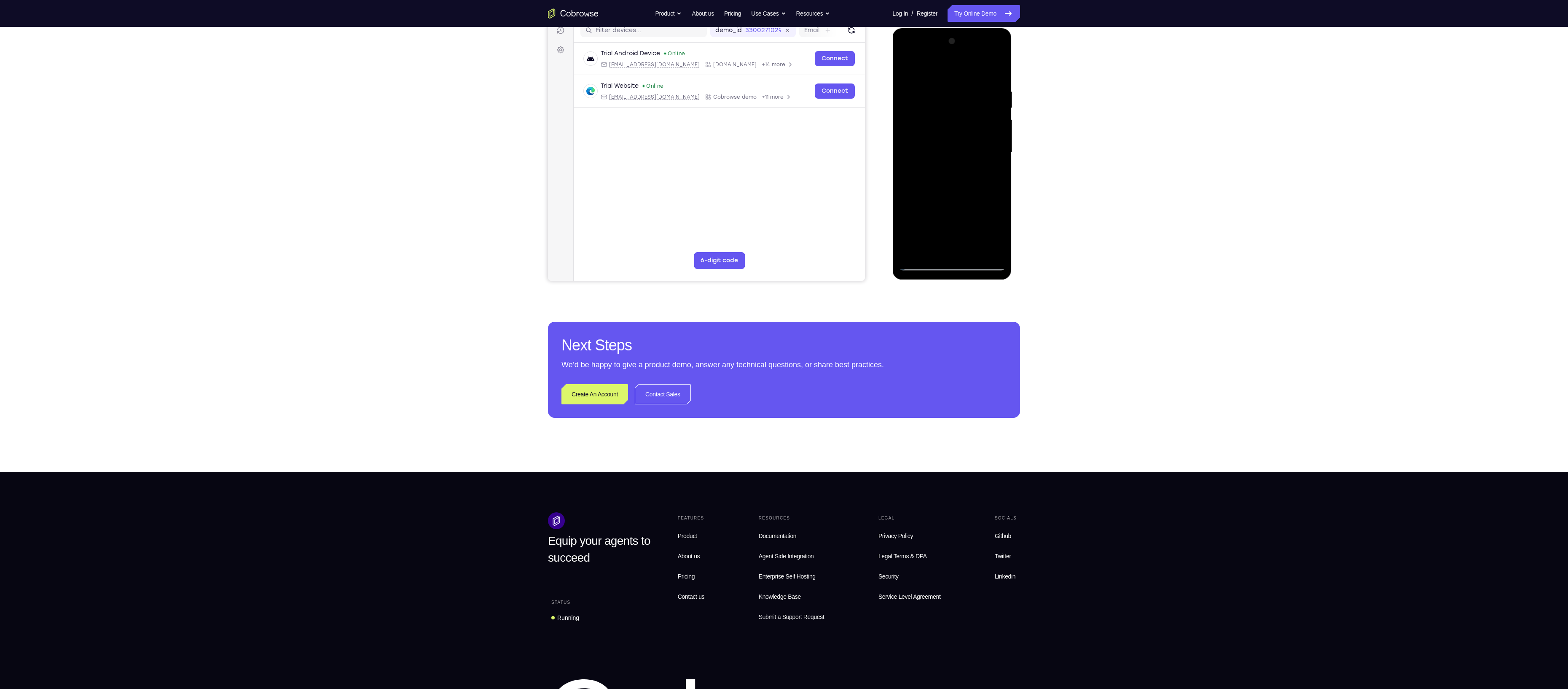
scroll to position [116, 0]
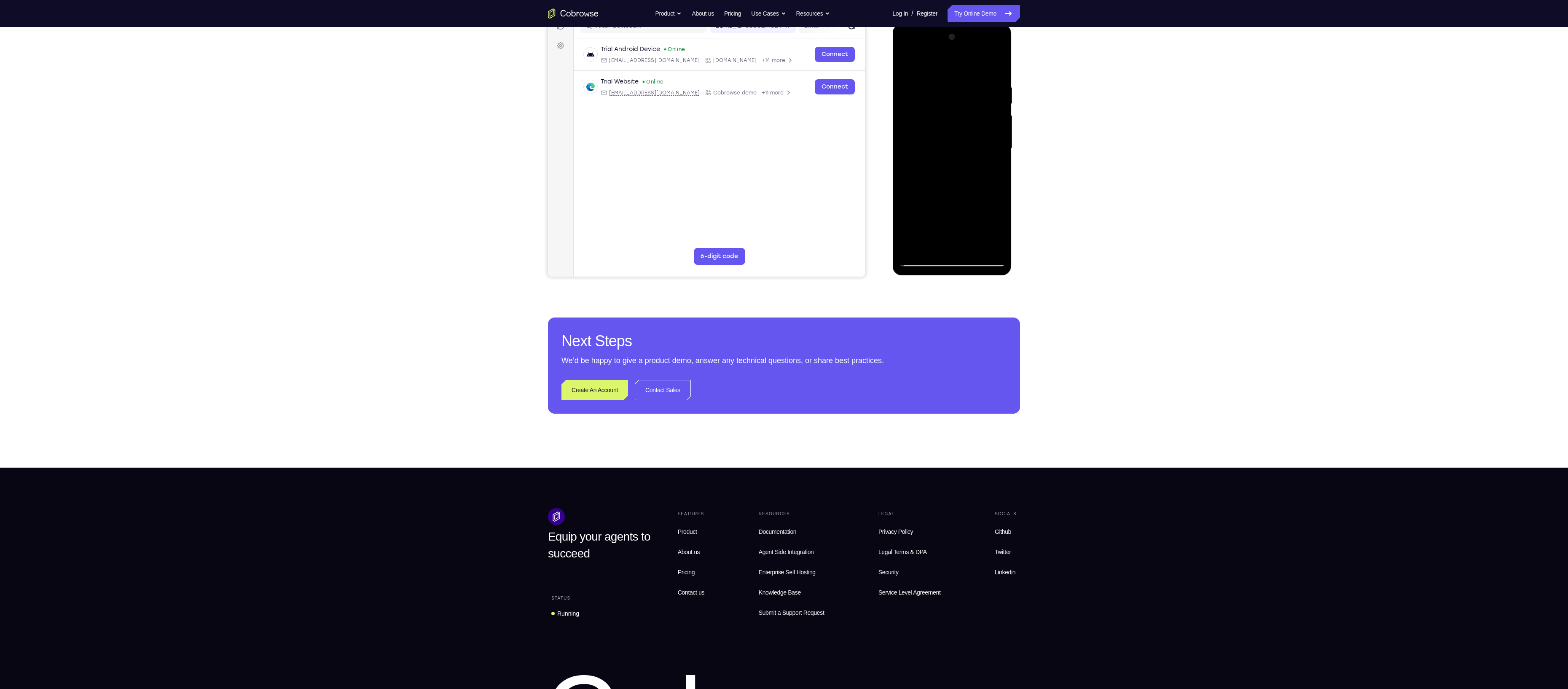
click at [909, 250] on div at bounding box center [951, 149] width 107 height 236
drag, startPoint x: 934, startPoint y: 186, endPoint x: 933, endPoint y: 78, distance: 108.0
click at [933, 78] on div at bounding box center [951, 149] width 107 height 236
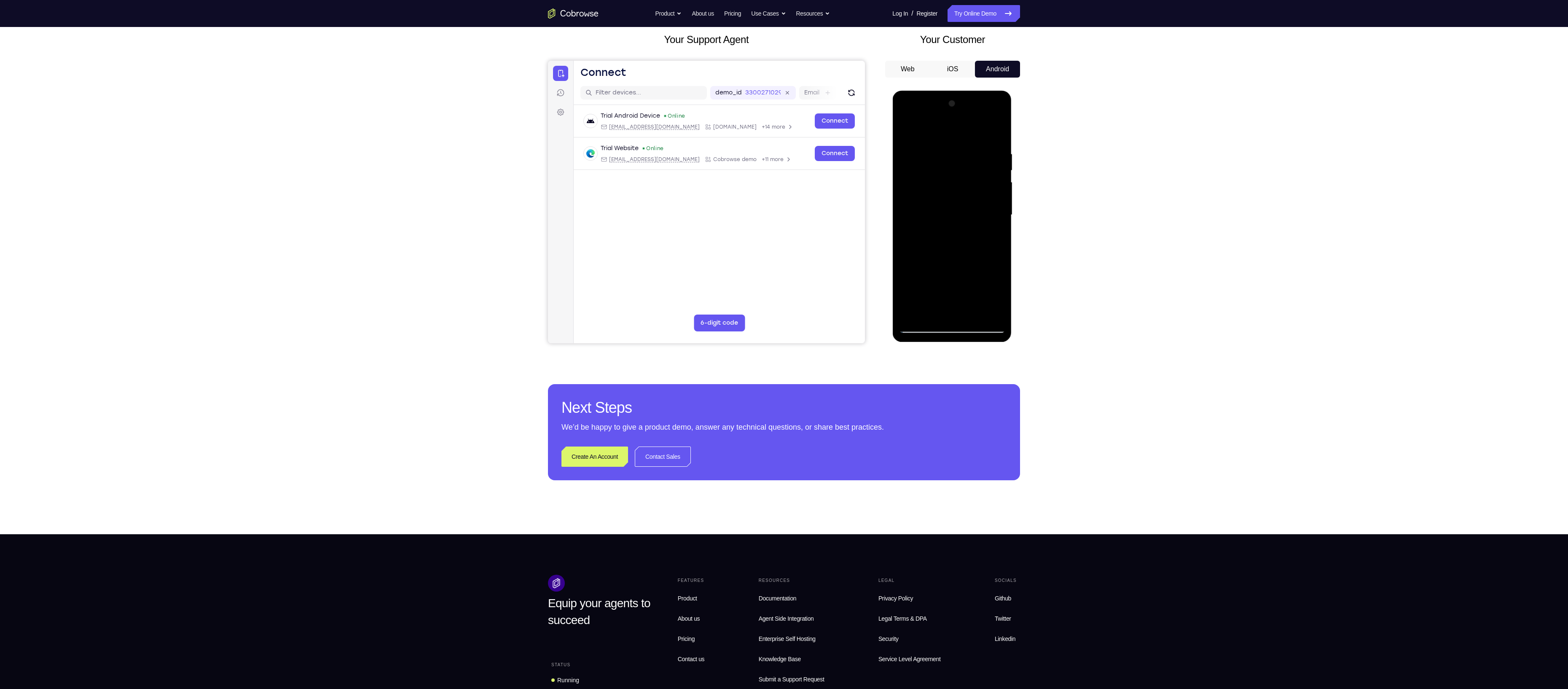
scroll to position [44, 0]
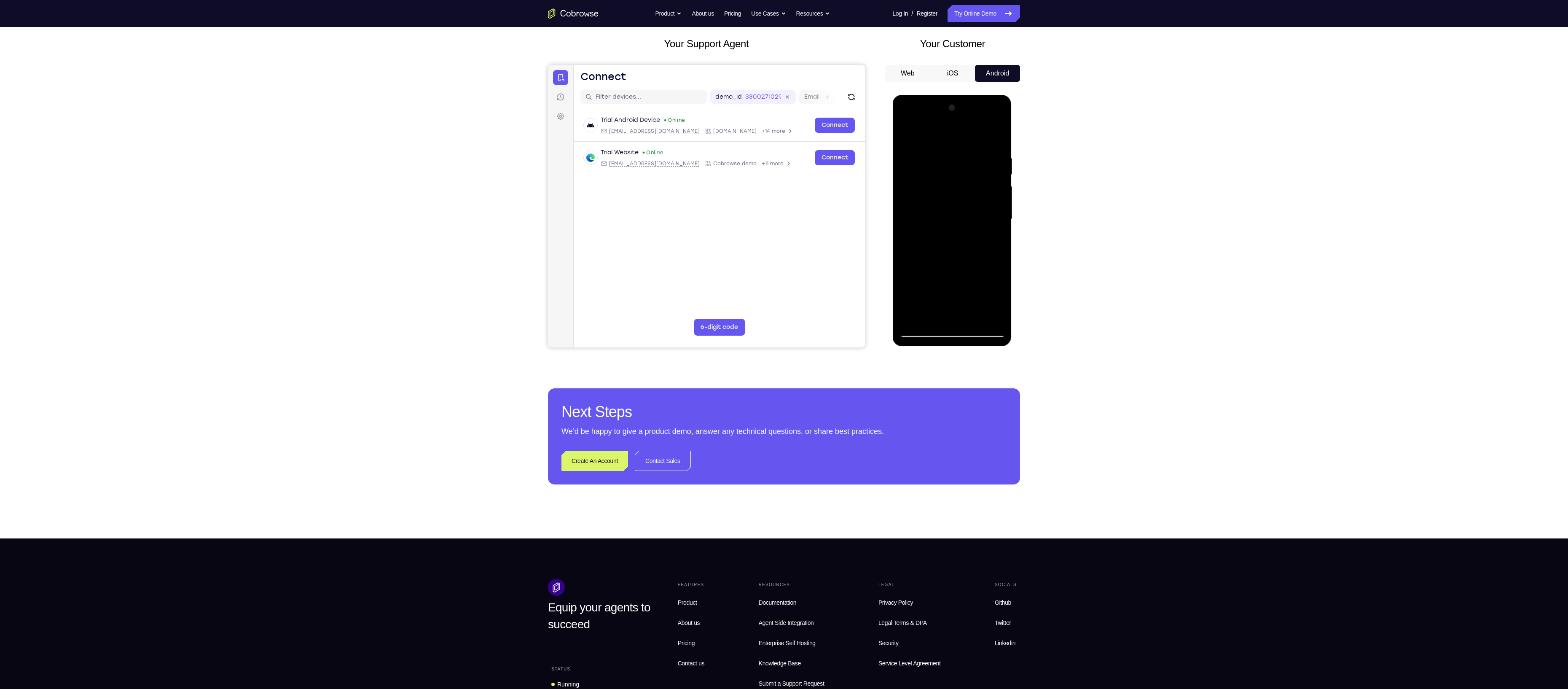
drag, startPoint x: 991, startPoint y: 185, endPoint x: 989, endPoint y: 341, distance: 156.0
click at [989, 341] on div at bounding box center [952, 220] width 119 height 251
click at [991, 159] on div at bounding box center [951, 219] width 107 height 236
click at [996, 202] on div at bounding box center [951, 219] width 107 height 236
click at [996, 201] on div at bounding box center [951, 219] width 107 height 236
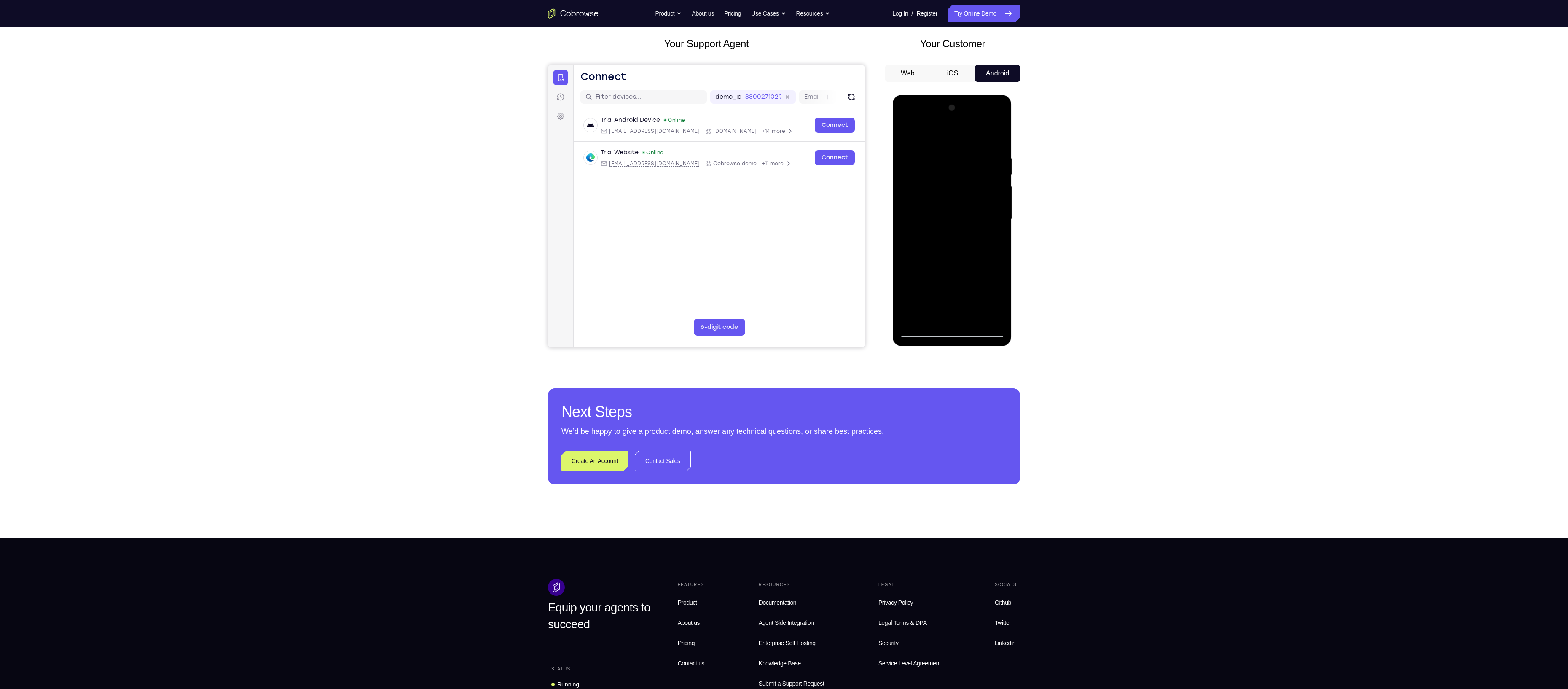
click at [996, 201] on div at bounding box center [951, 219] width 107 height 236
drag, startPoint x: 996, startPoint y: 201, endPoint x: 908, endPoint y: 213, distance: 88.8
click at [908, 213] on div at bounding box center [951, 219] width 107 height 236
drag, startPoint x: 995, startPoint y: 215, endPoint x: 919, endPoint y: 226, distance: 76.8
click at [919, 95] on div "Tap to Start" at bounding box center [952, 95] width 119 height 0
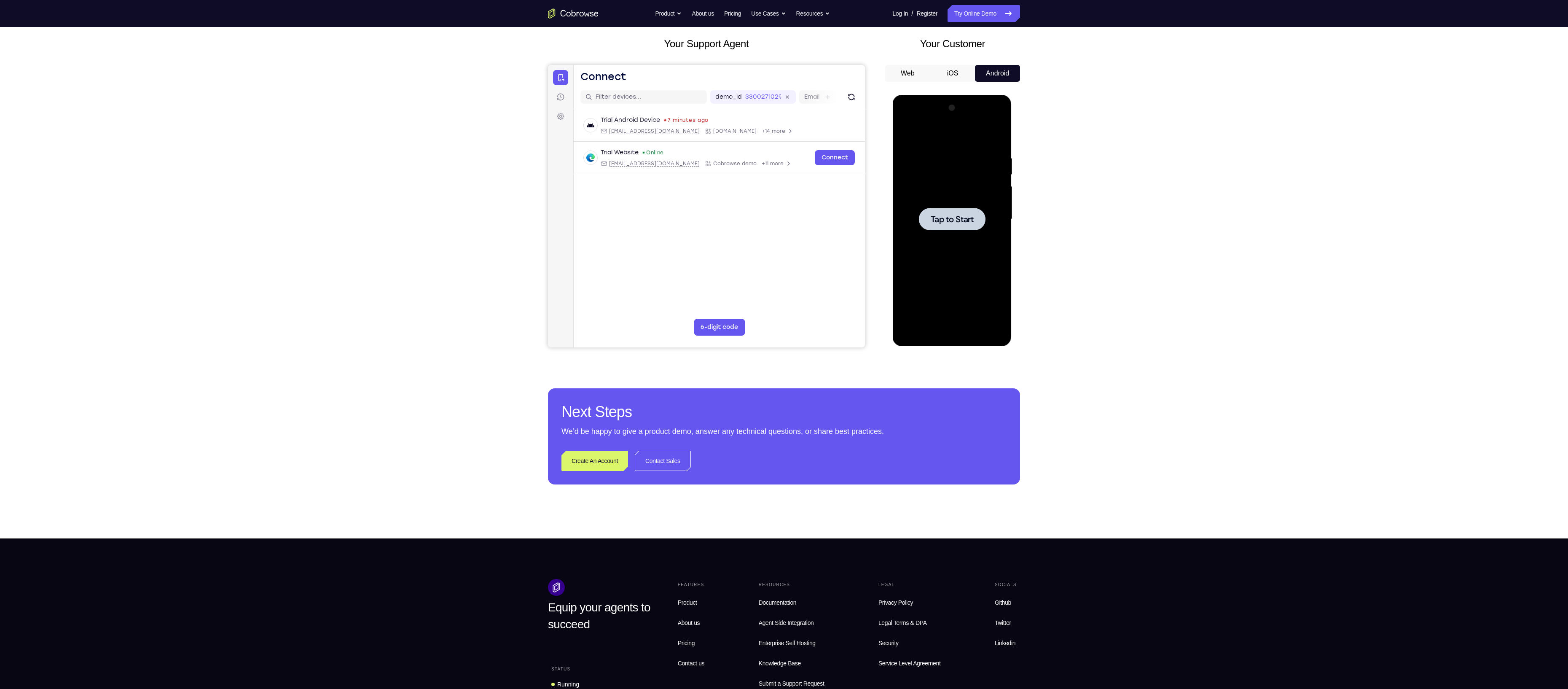
click at [978, 268] on div at bounding box center [951, 219] width 107 height 236
click at [956, 327] on div at bounding box center [951, 219] width 107 height 236
click at [952, 335] on div at bounding box center [951, 219] width 107 height 236
click at [989, 293] on div at bounding box center [951, 219] width 107 height 236
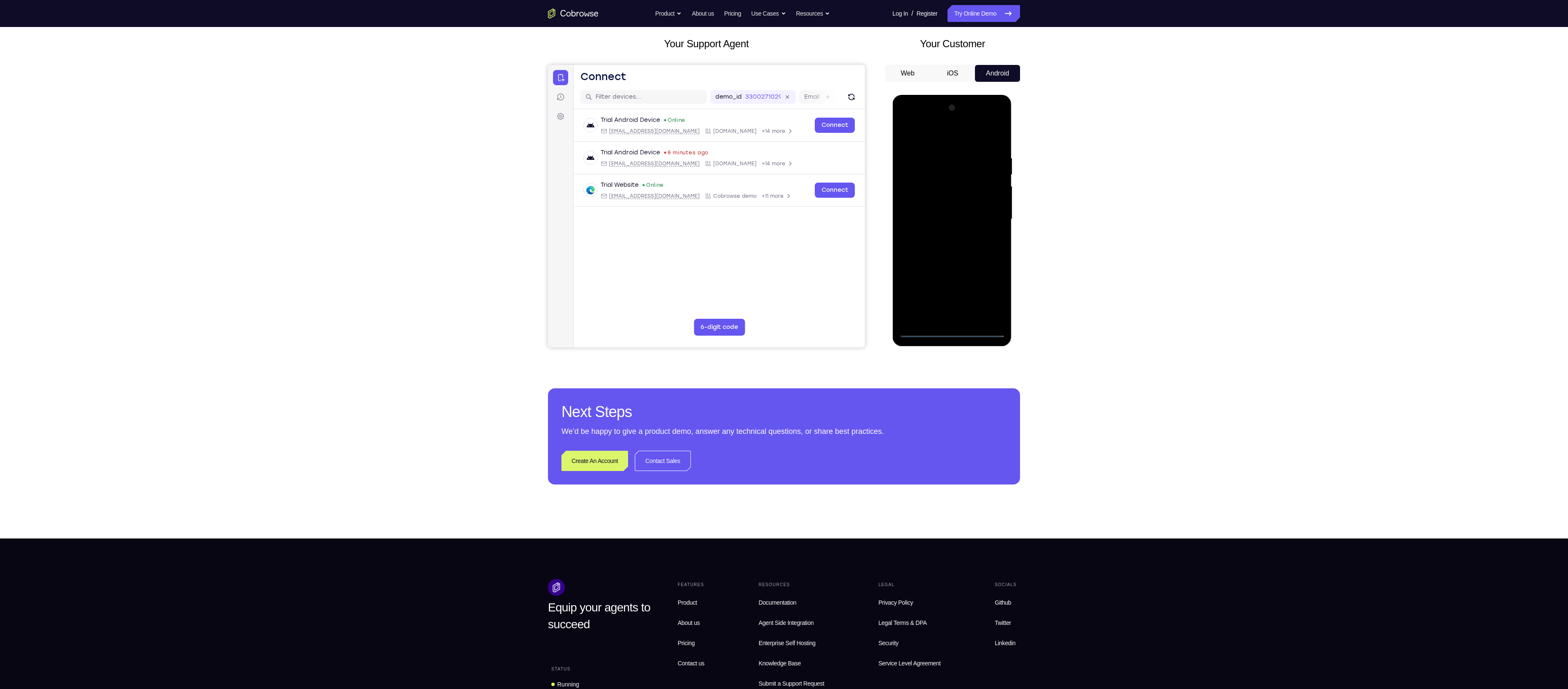
click at [943, 142] on div at bounding box center [951, 219] width 107 height 236
click at [995, 218] on div at bounding box center [951, 219] width 107 height 236
click at [943, 234] on div at bounding box center [951, 219] width 107 height 236
click at [931, 212] on div at bounding box center [951, 219] width 107 height 236
click at [960, 256] on div at bounding box center [951, 219] width 107 height 236
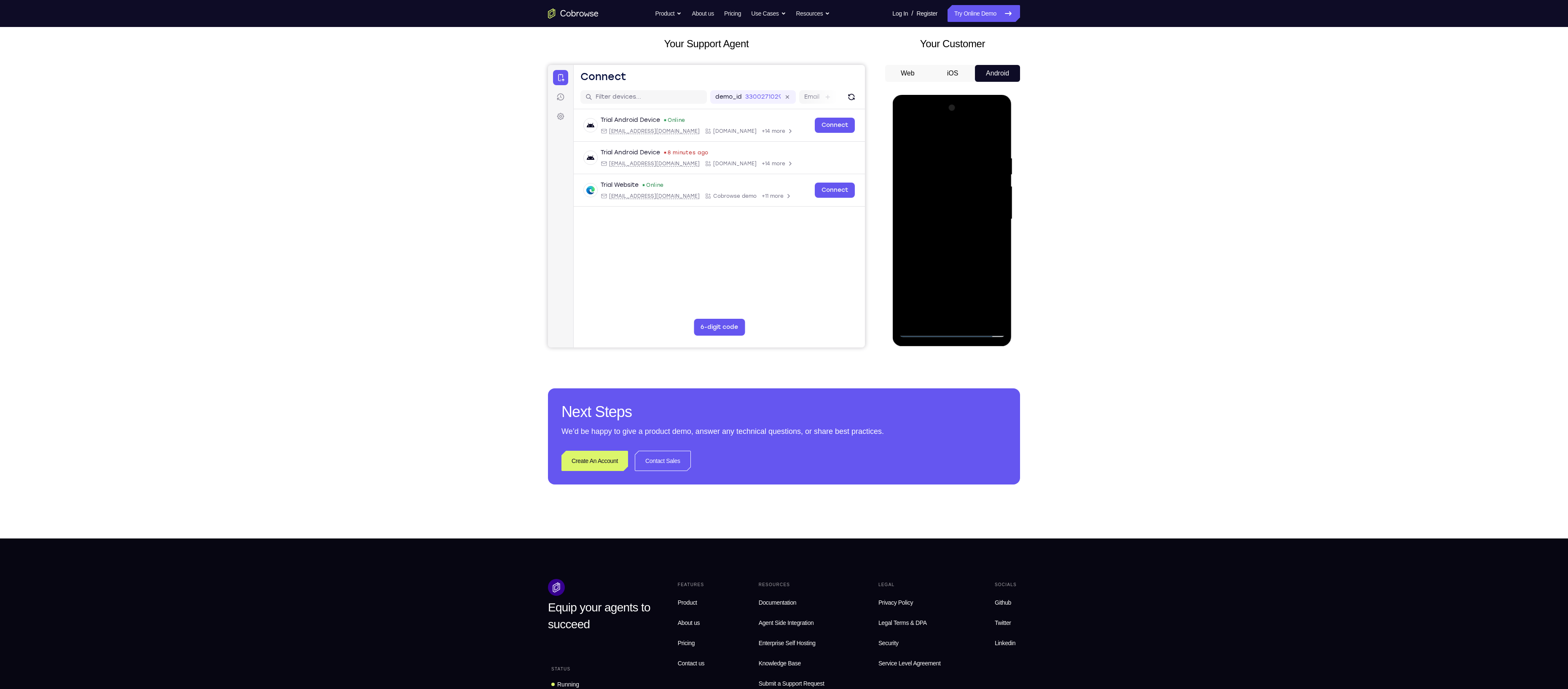
click at [934, 206] on div at bounding box center [951, 219] width 107 height 236
drag, startPoint x: 960, startPoint y: 178, endPoint x: 960, endPoint y: 150, distance: 28.0
click at [960, 150] on div at bounding box center [951, 219] width 107 height 236
click at [948, 191] on div at bounding box center [951, 219] width 107 height 236
click at [953, 248] on div at bounding box center [951, 219] width 107 height 236
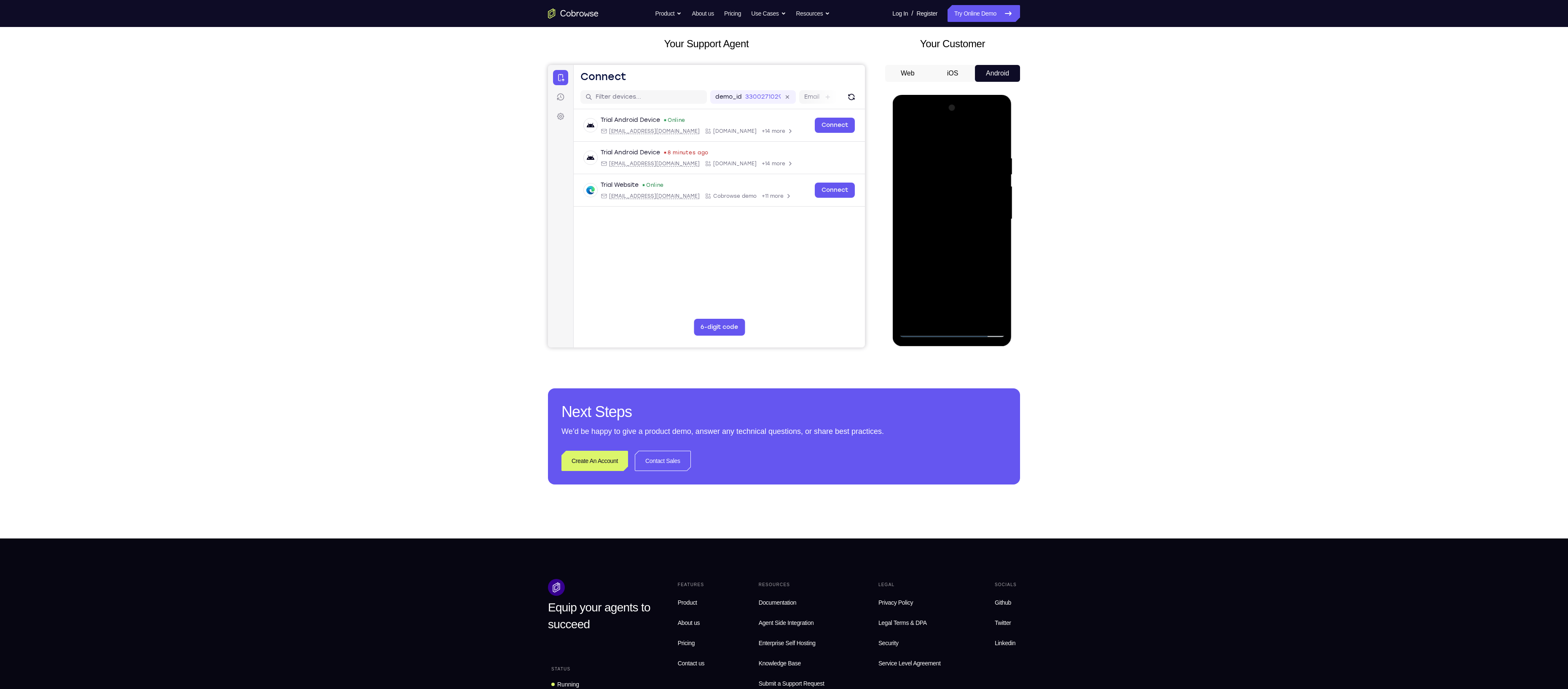
click at [954, 238] on div at bounding box center [951, 219] width 107 height 236
click at [995, 142] on div at bounding box center [951, 219] width 107 height 236
click at [943, 159] on div at bounding box center [951, 219] width 107 height 236
click at [998, 191] on div at bounding box center [951, 219] width 107 height 236
drag, startPoint x: 990, startPoint y: 194, endPoint x: 942, endPoint y: 208, distance: 50.0
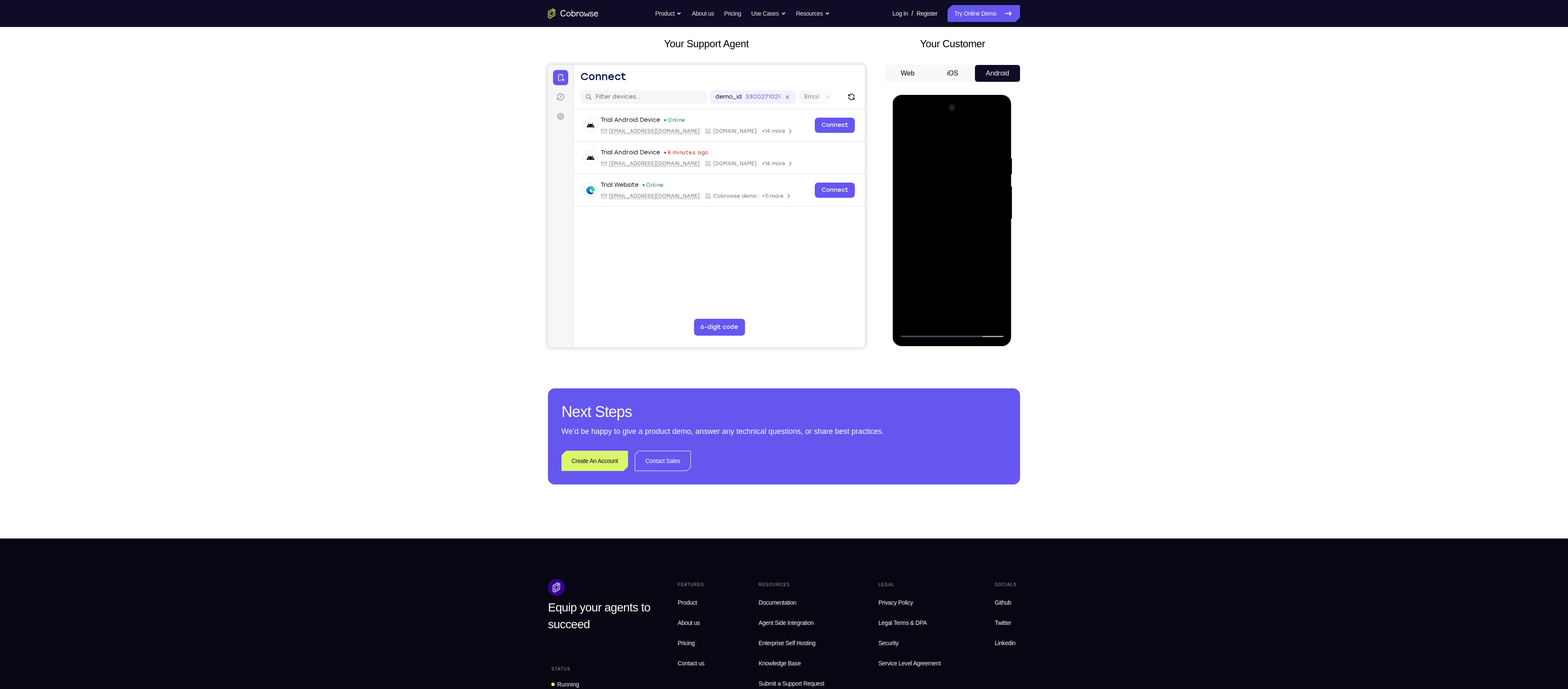
click at [942, 208] on div at bounding box center [951, 219] width 107 height 236
drag, startPoint x: 999, startPoint y: 208, endPoint x: 947, endPoint y: 220, distance: 53.4
click at [947, 220] on div at bounding box center [951, 219] width 107 height 236
click at [990, 169] on div at bounding box center [951, 219] width 107 height 236
click at [985, 316] on div at bounding box center [951, 219] width 107 height 236
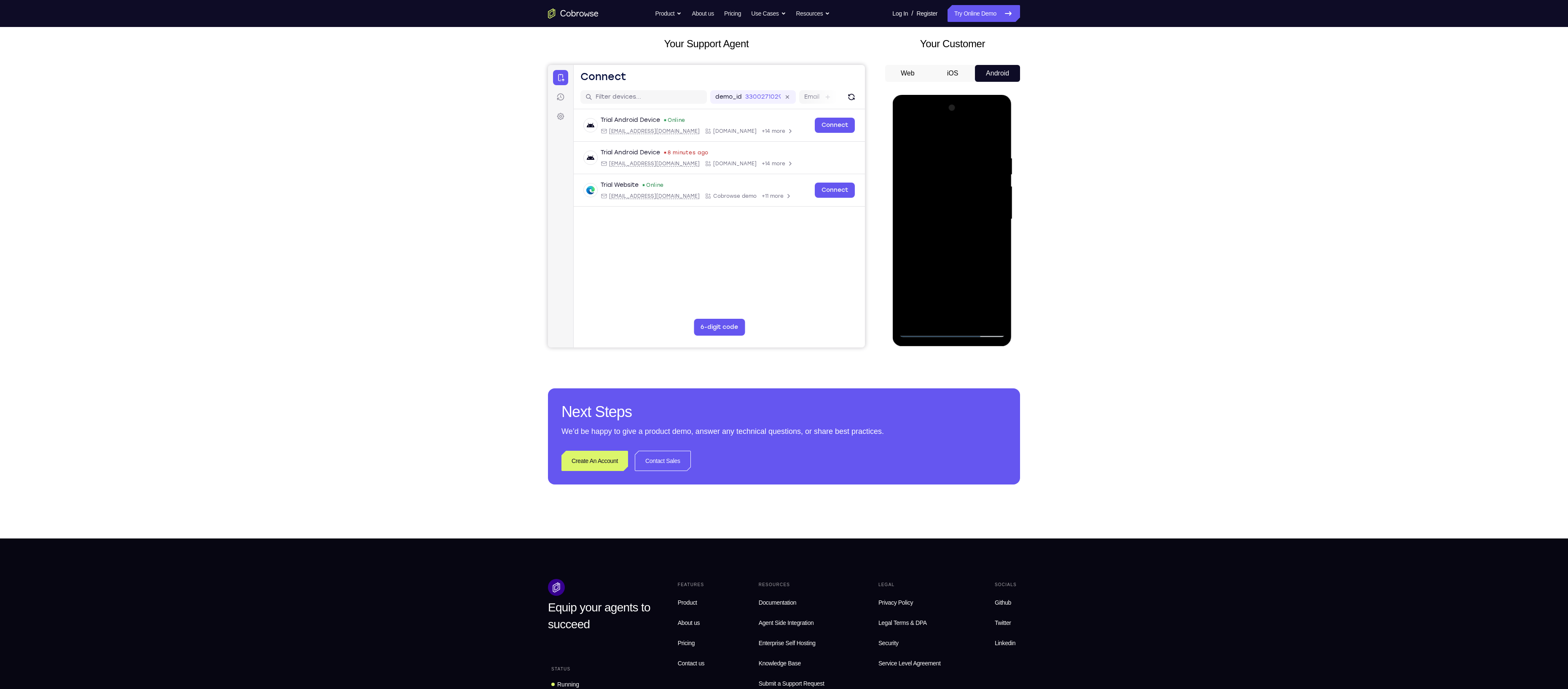
click at [981, 272] on div at bounding box center [951, 219] width 107 height 236
click at [998, 273] on div at bounding box center [951, 219] width 107 height 236
drag, startPoint x: 1002, startPoint y: 271, endPoint x: 937, endPoint y: 289, distance: 67.4
click at [937, 289] on div at bounding box center [951, 219] width 107 height 236
drag, startPoint x: 994, startPoint y: 248, endPoint x: 951, endPoint y: 261, distance: 44.9
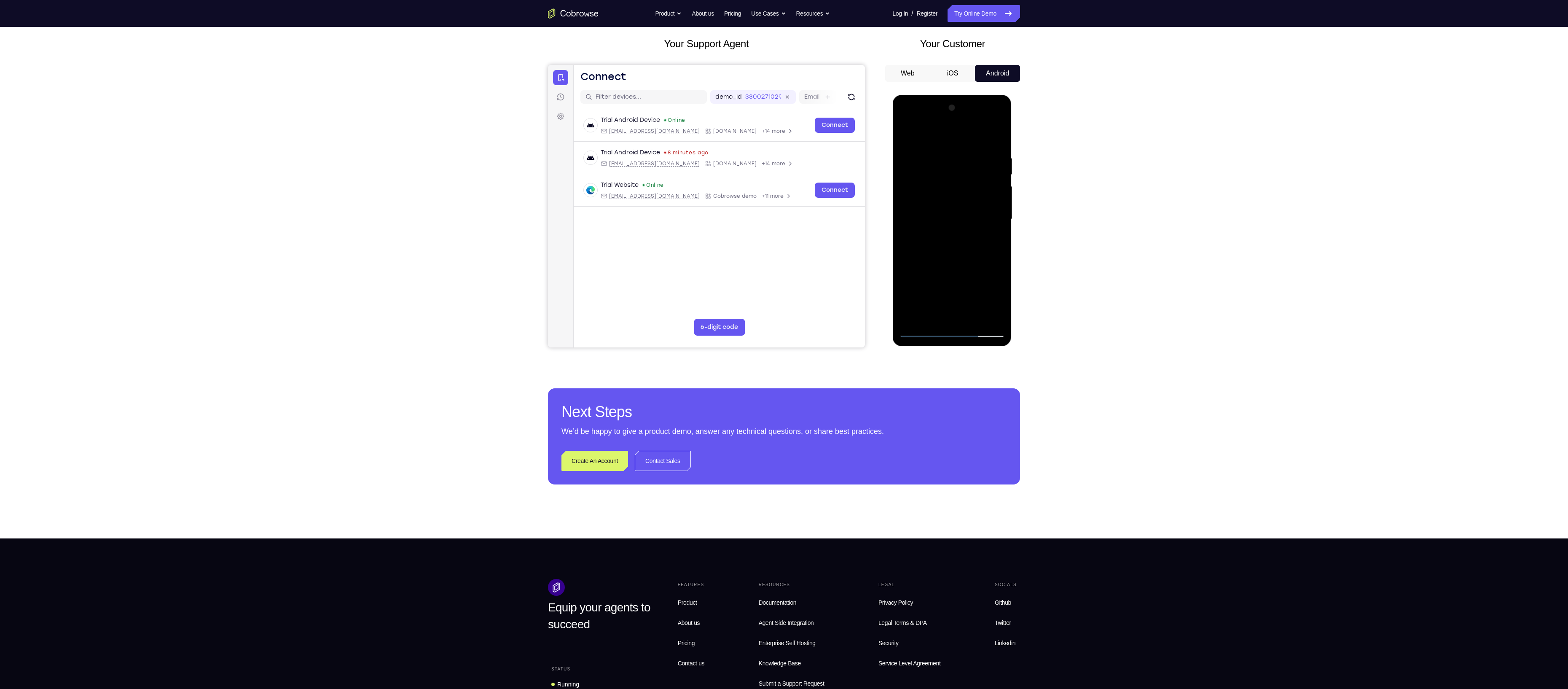
click at [951, 261] on div at bounding box center [951, 219] width 107 height 236
click at [982, 312] on div at bounding box center [951, 219] width 107 height 236
click at [987, 262] on div at bounding box center [951, 219] width 107 height 236
drag, startPoint x: 937, startPoint y: 272, endPoint x: 927, endPoint y: 275, distance: 10.4
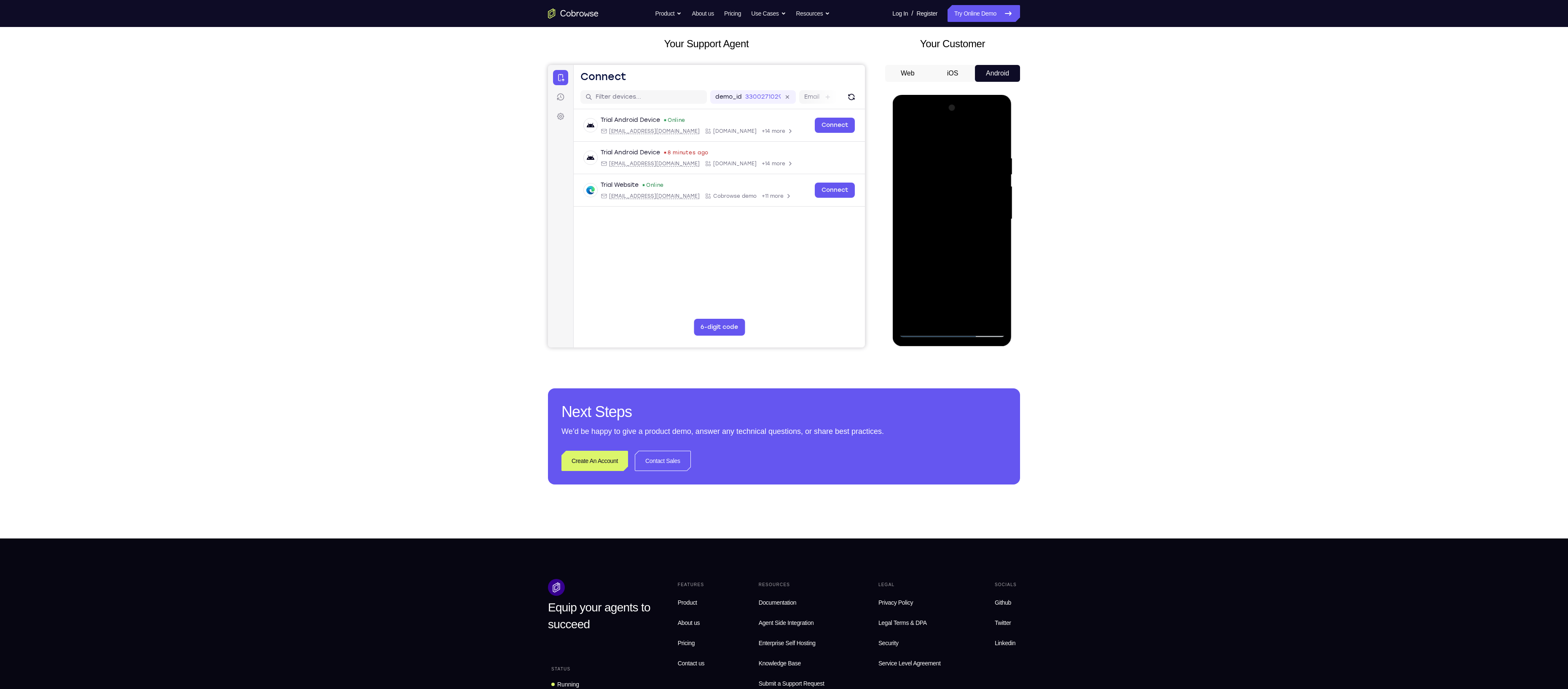
click at [927, 275] on div at bounding box center [951, 219] width 107 height 236
drag, startPoint x: 927, startPoint y: 275, endPoint x: 973, endPoint y: 235, distance: 61.0
click at [973, 235] on div at bounding box center [951, 219] width 107 height 236
click at [982, 234] on div at bounding box center [951, 219] width 107 height 236
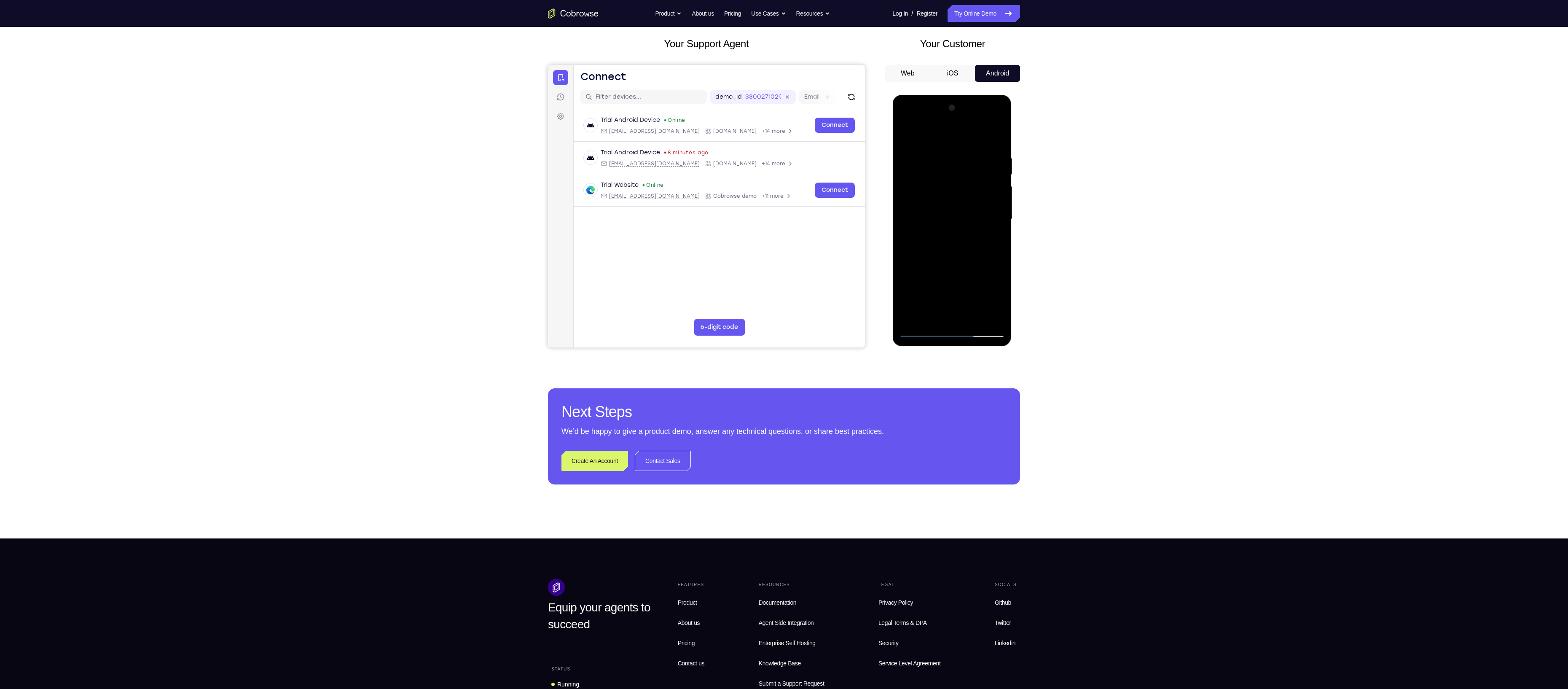
click at [999, 228] on div at bounding box center [951, 219] width 107 height 236
click at [998, 228] on div at bounding box center [951, 219] width 107 height 236
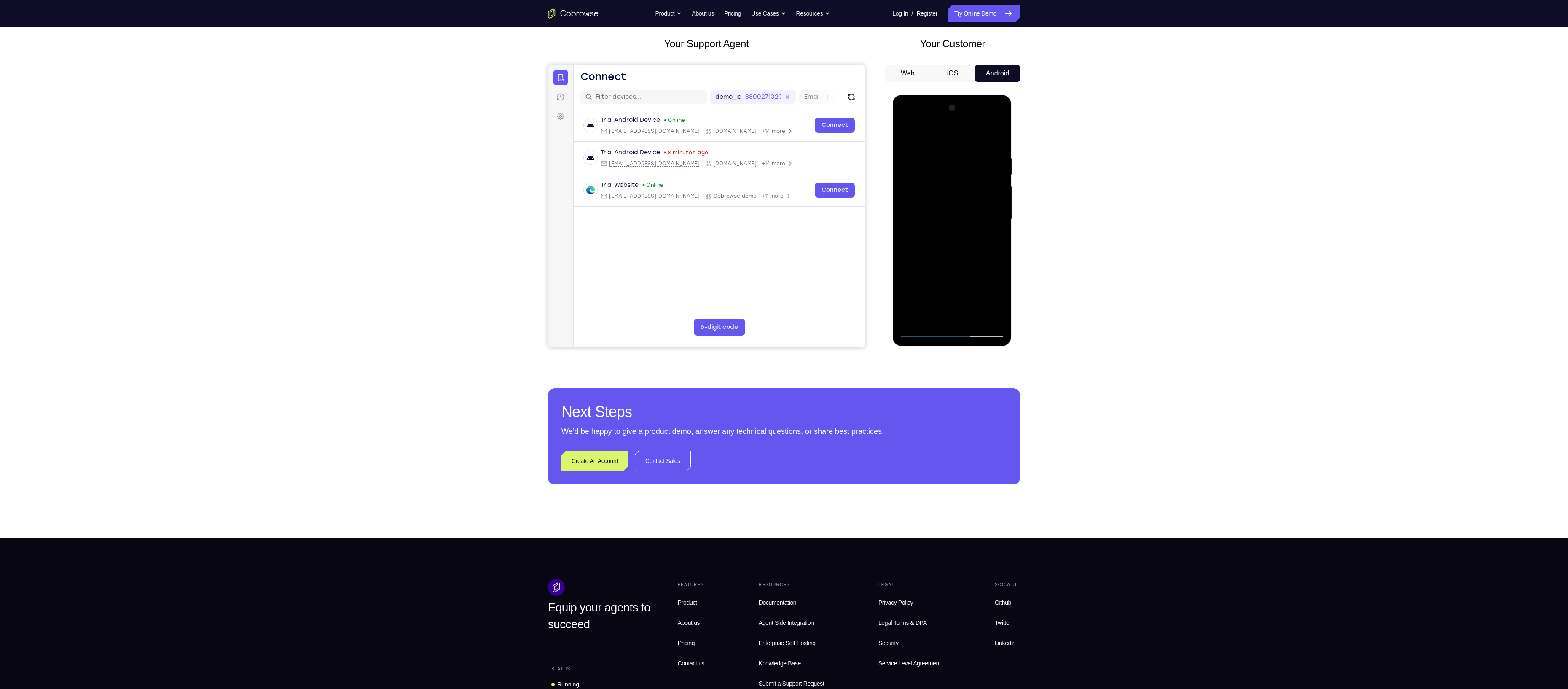
click at [998, 228] on div at bounding box center [951, 219] width 107 height 236
drag, startPoint x: 984, startPoint y: 170, endPoint x: 937, endPoint y: 186, distance: 49.6
click at [937, 186] on div at bounding box center [951, 219] width 107 height 236
click at [995, 141] on div at bounding box center [951, 219] width 107 height 236
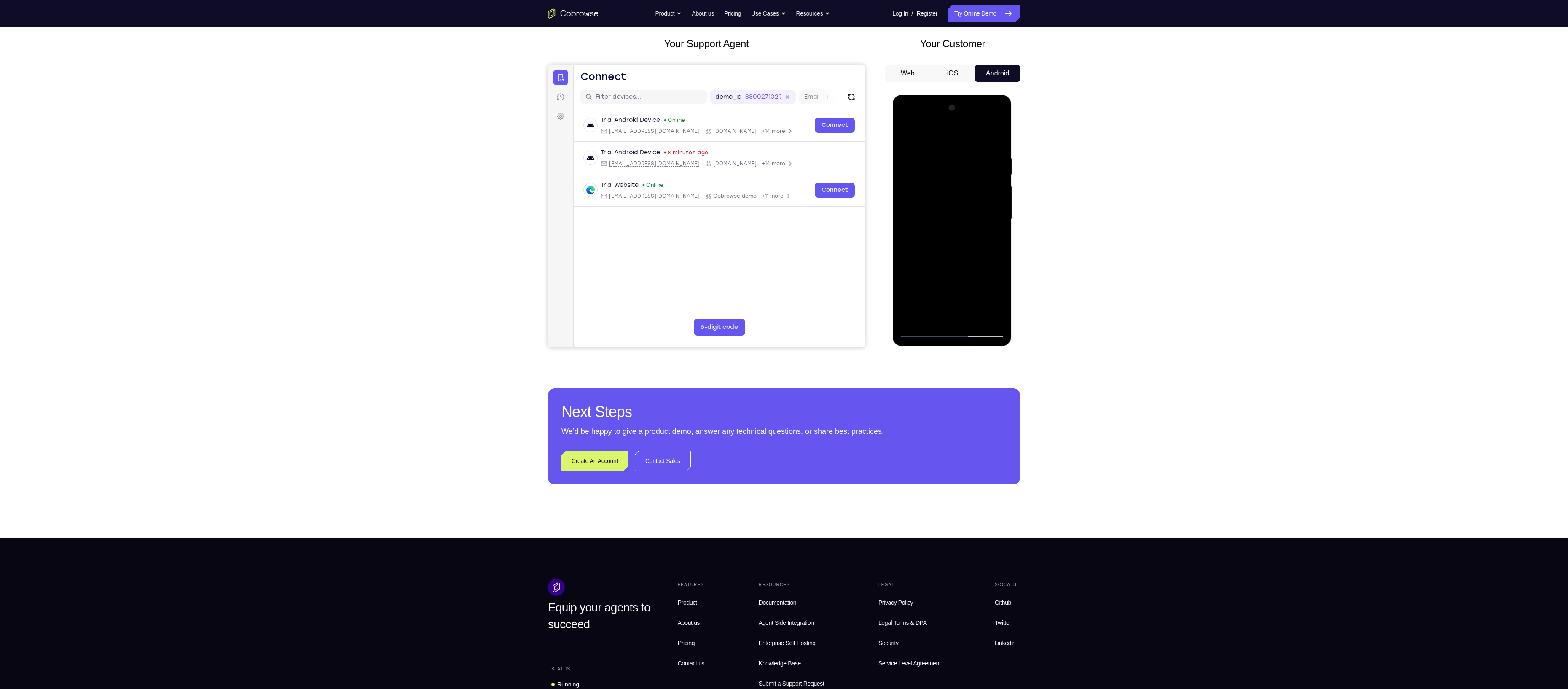
click at [971, 319] on div at bounding box center [951, 219] width 107 height 236
click at [947, 260] on div at bounding box center [951, 219] width 107 height 236
click at [941, 166] on div at bounding box center [951, 219] width 107 height 236
click at [938, 172] on div at bounding box center [951, 219] width 107 height 236
click at [1000, 173] on div at bounding box center [951, 219] width 107 height 236
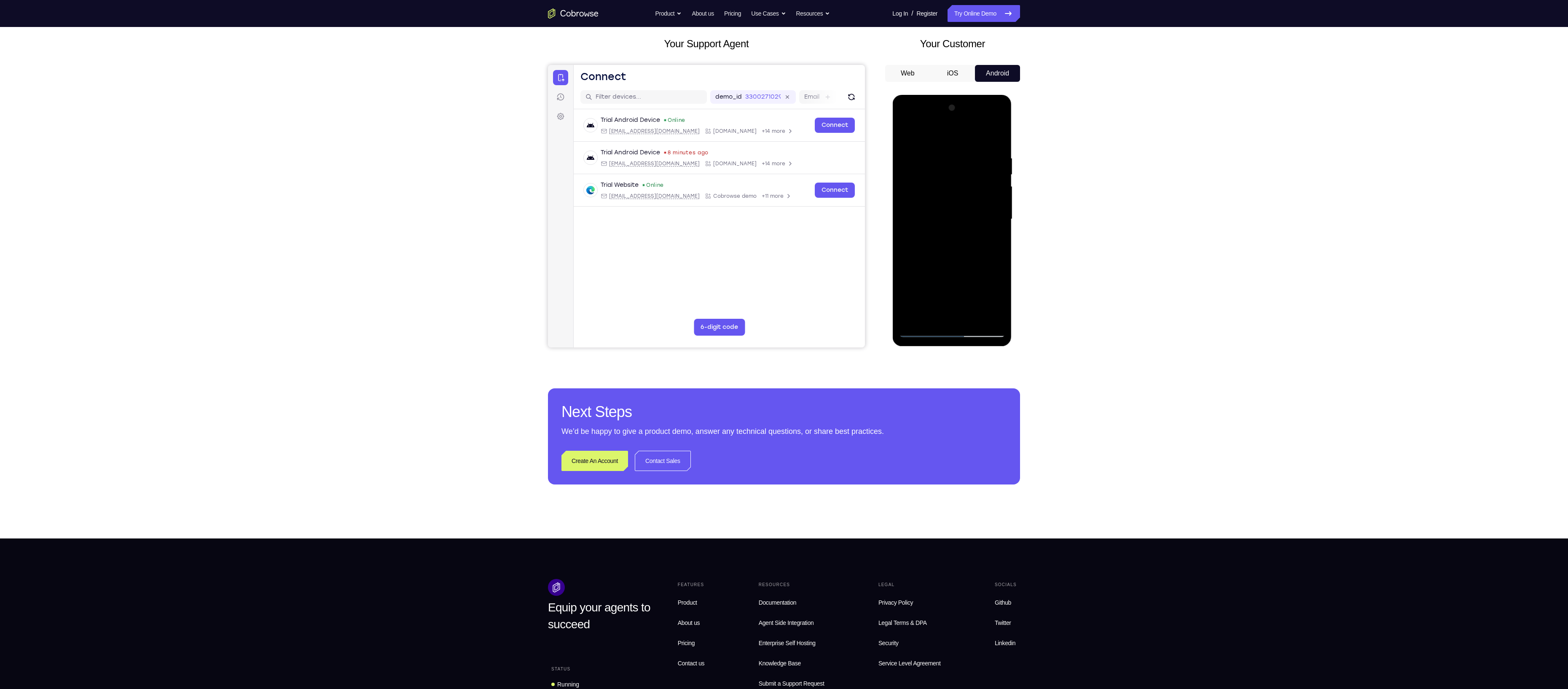
click at [1000, 173] on div at bounding box center [951, 219] width 107 height 236
click at [907, 133] on div at bounding box center [951, 219] width 107 height 236
click at [997, 135] on div at bounding box center [951, 219] width 107 height 236
click at [920, 212] on div at bounding box center [951, 219] width 107 height 236
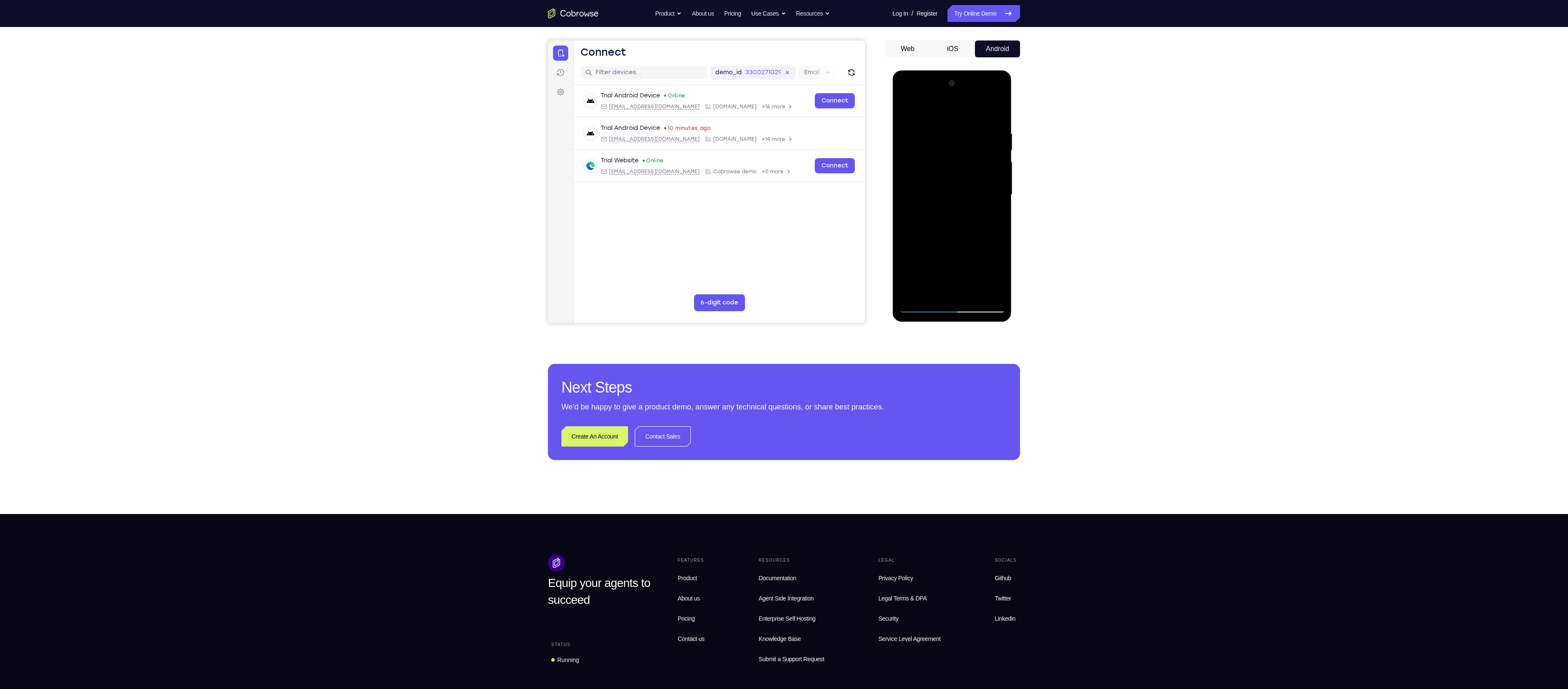
click at [923, 306] on div at bounding box center [951, 195] width 107 height 236
click at [923, 205] on div at bounding box center [951, 195] width 107 height 236
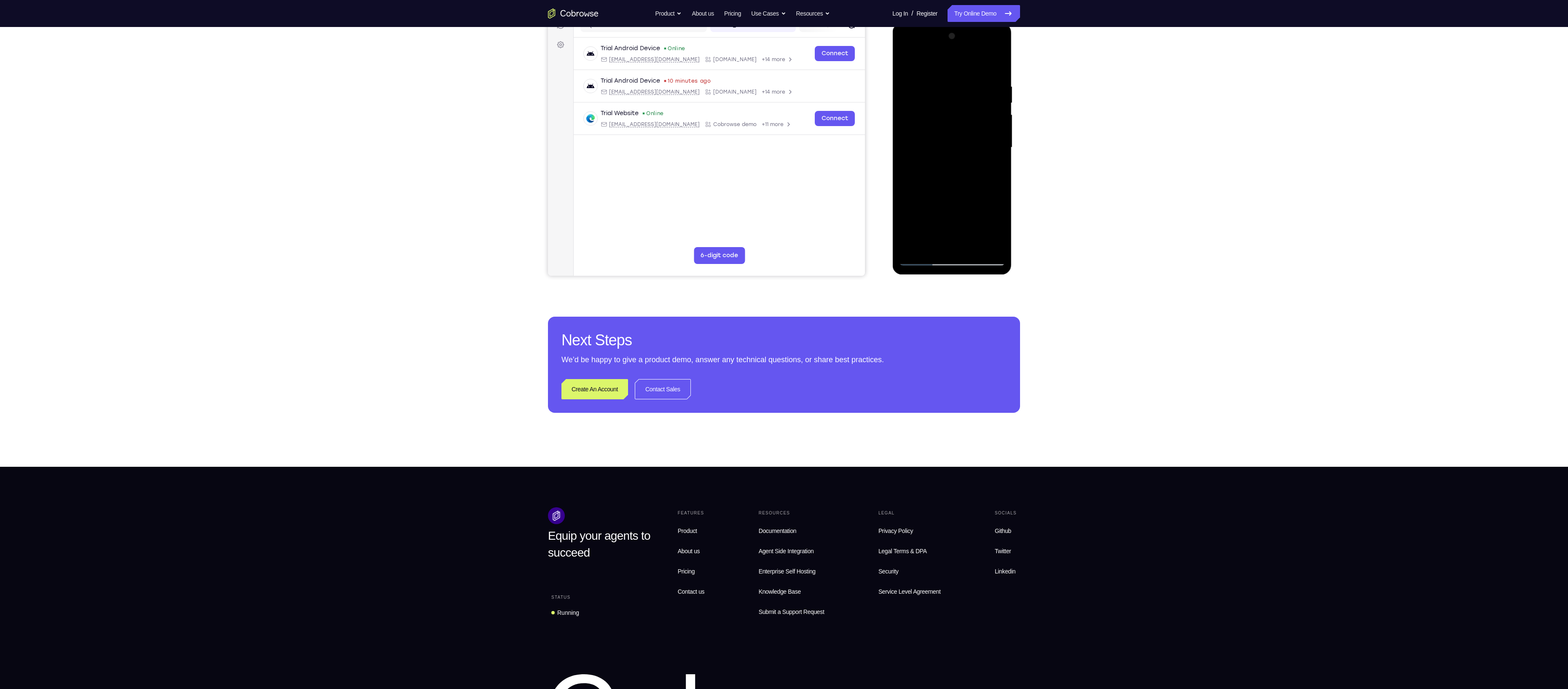
scroll to position [117, 0]
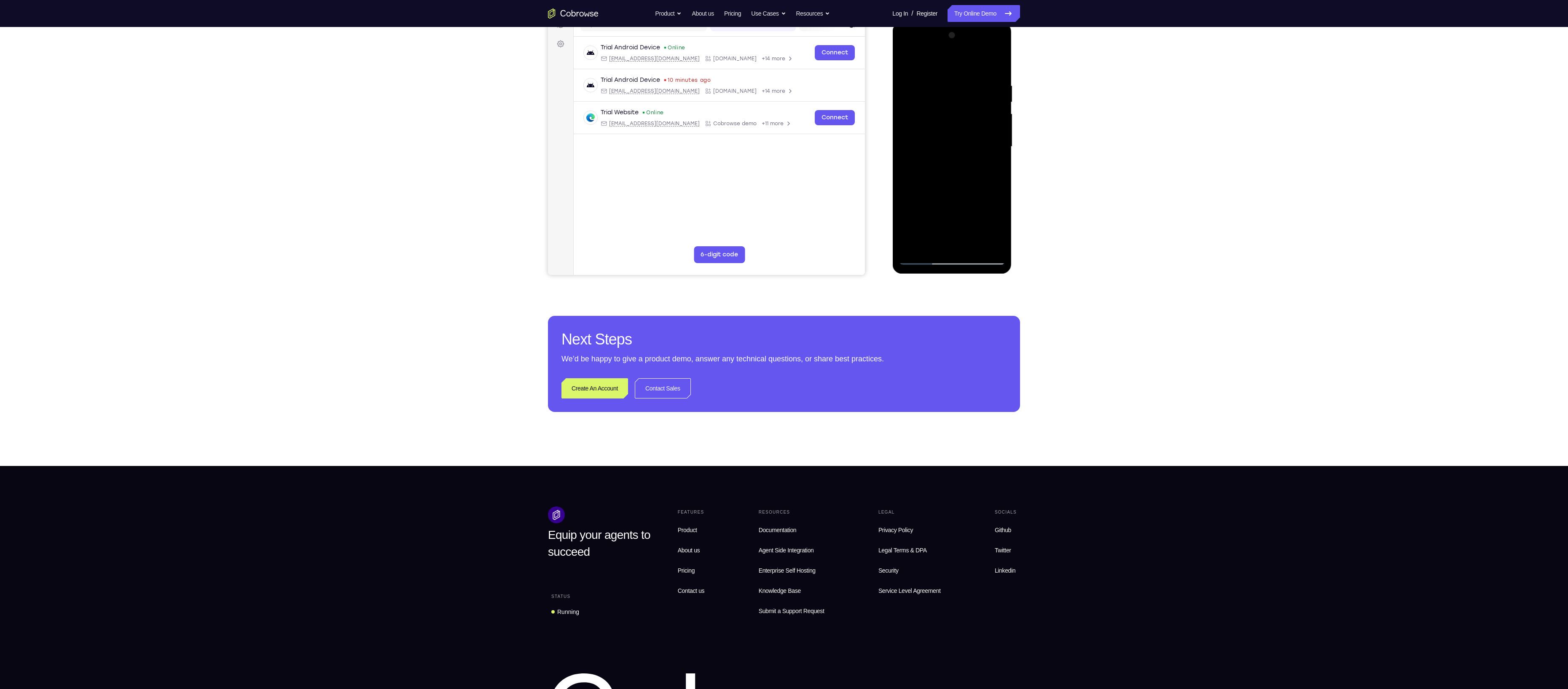
click at [930, 208] on div at bounding box center [951, 147] width 107 height 236
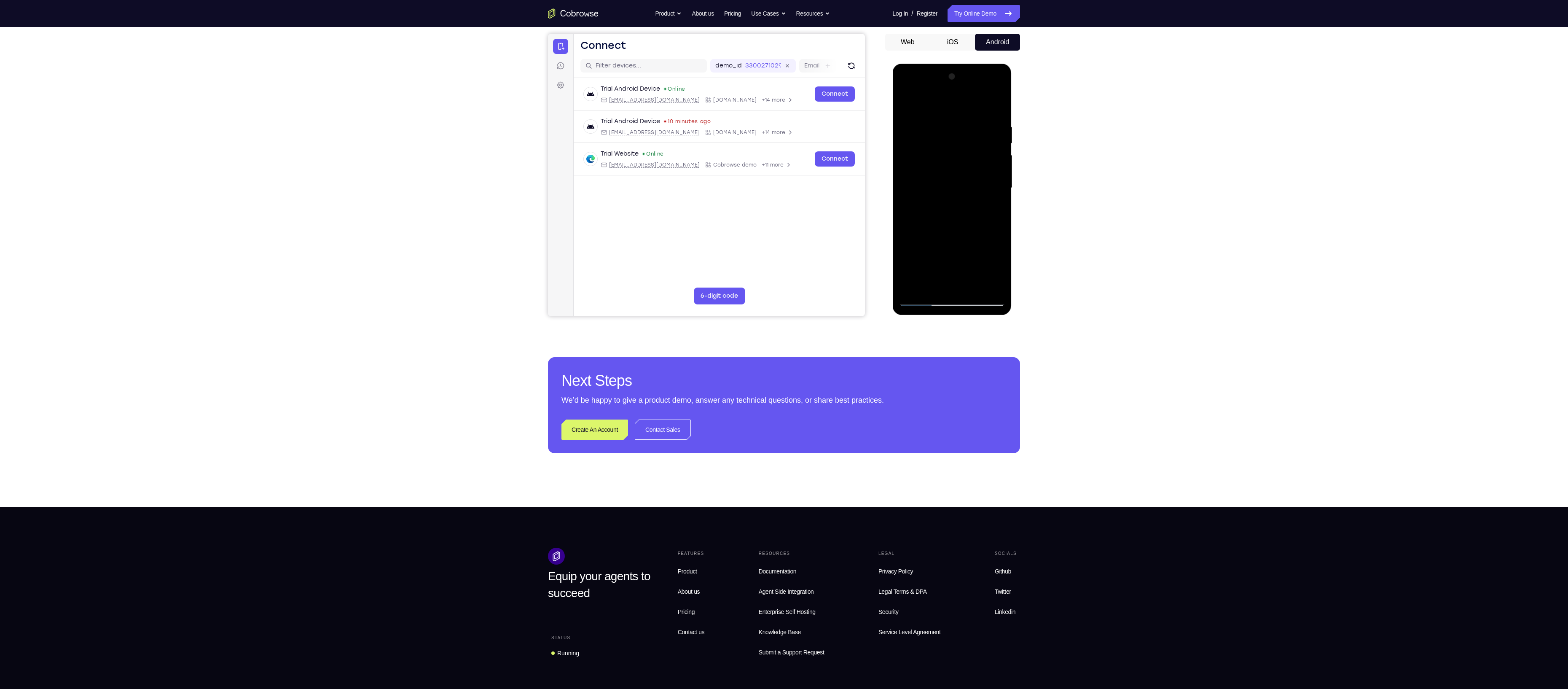
scroll to position [74, 0]
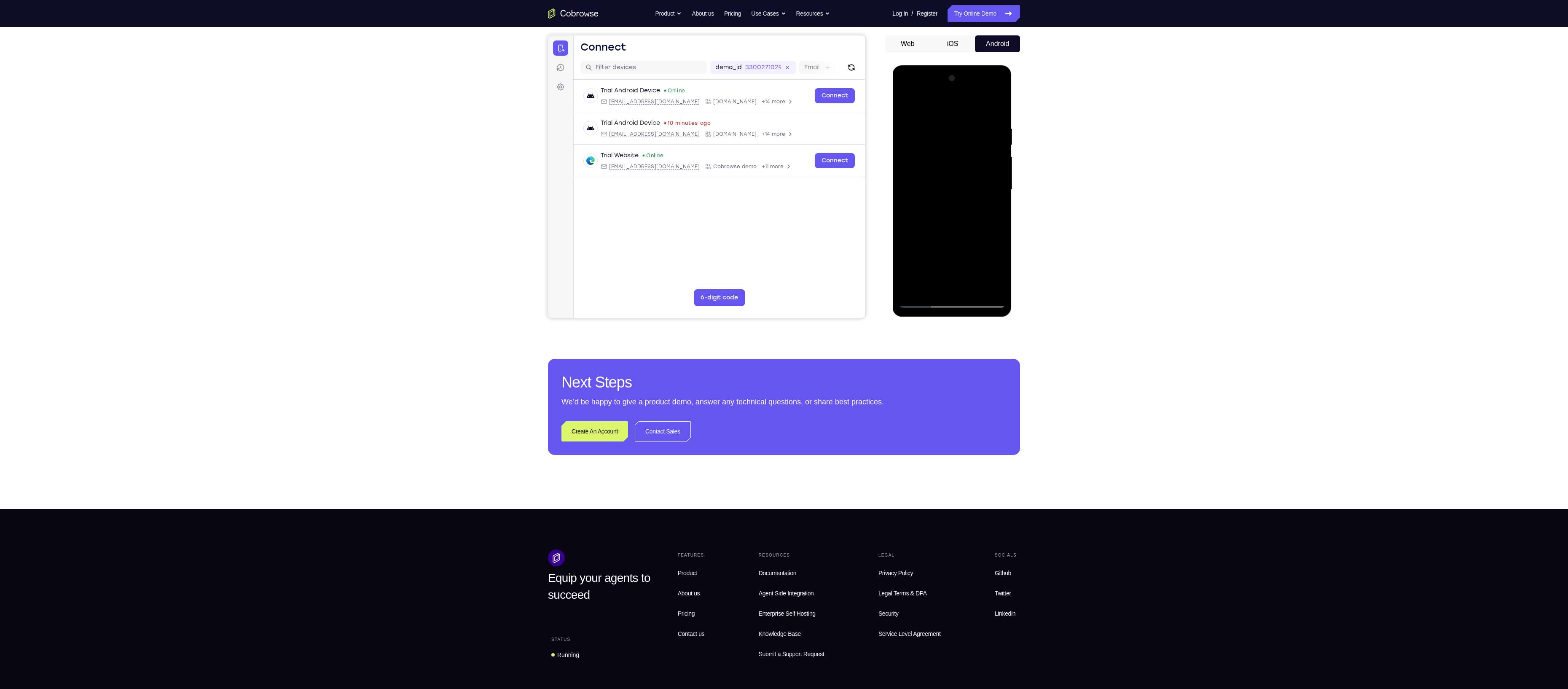
click at [928, 287] on div at bounding box center [951, 190] width 107 height 236
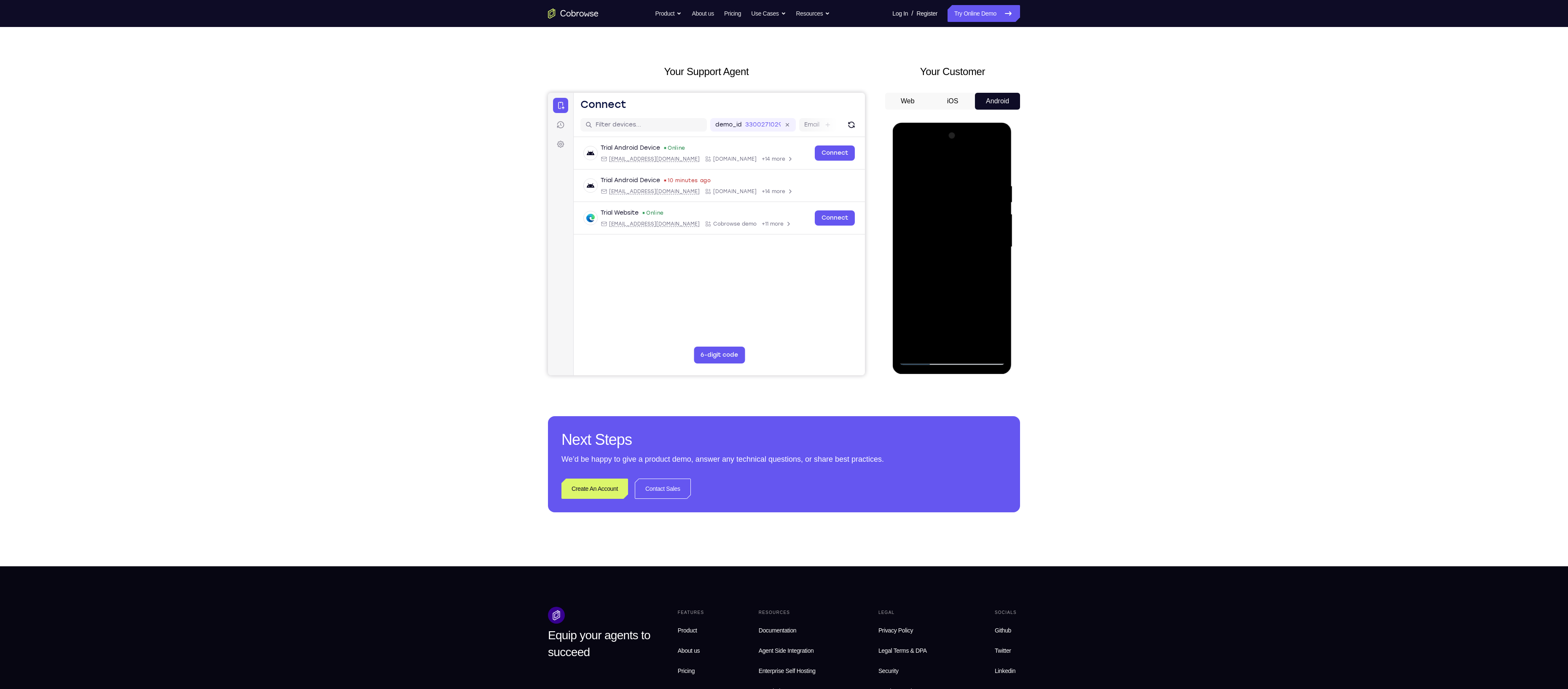
scroll to position [16, 0]
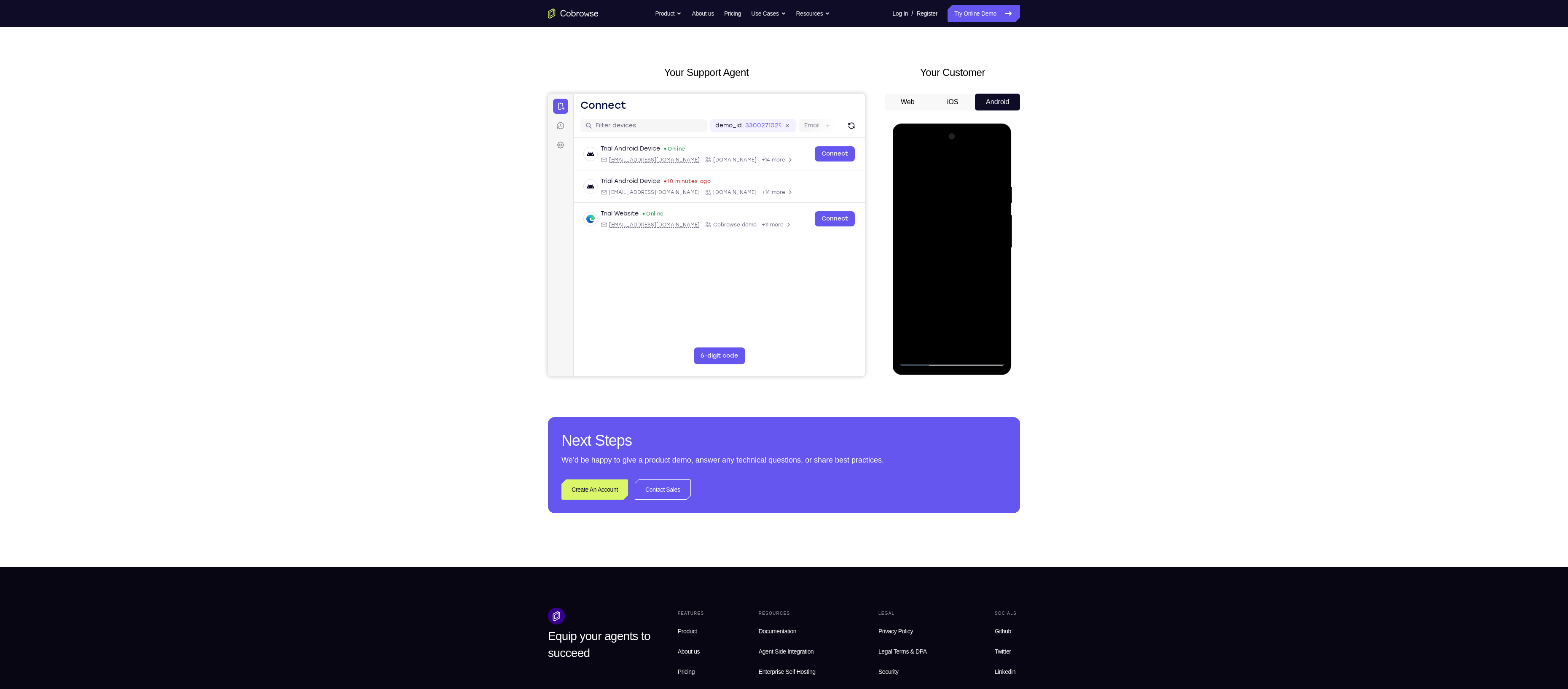
click at [936, 164] on div at bounding box center [951, 248] width 107 height 236
click at [996, 184] on div at bounding box center [951, 248] width 107 height 236
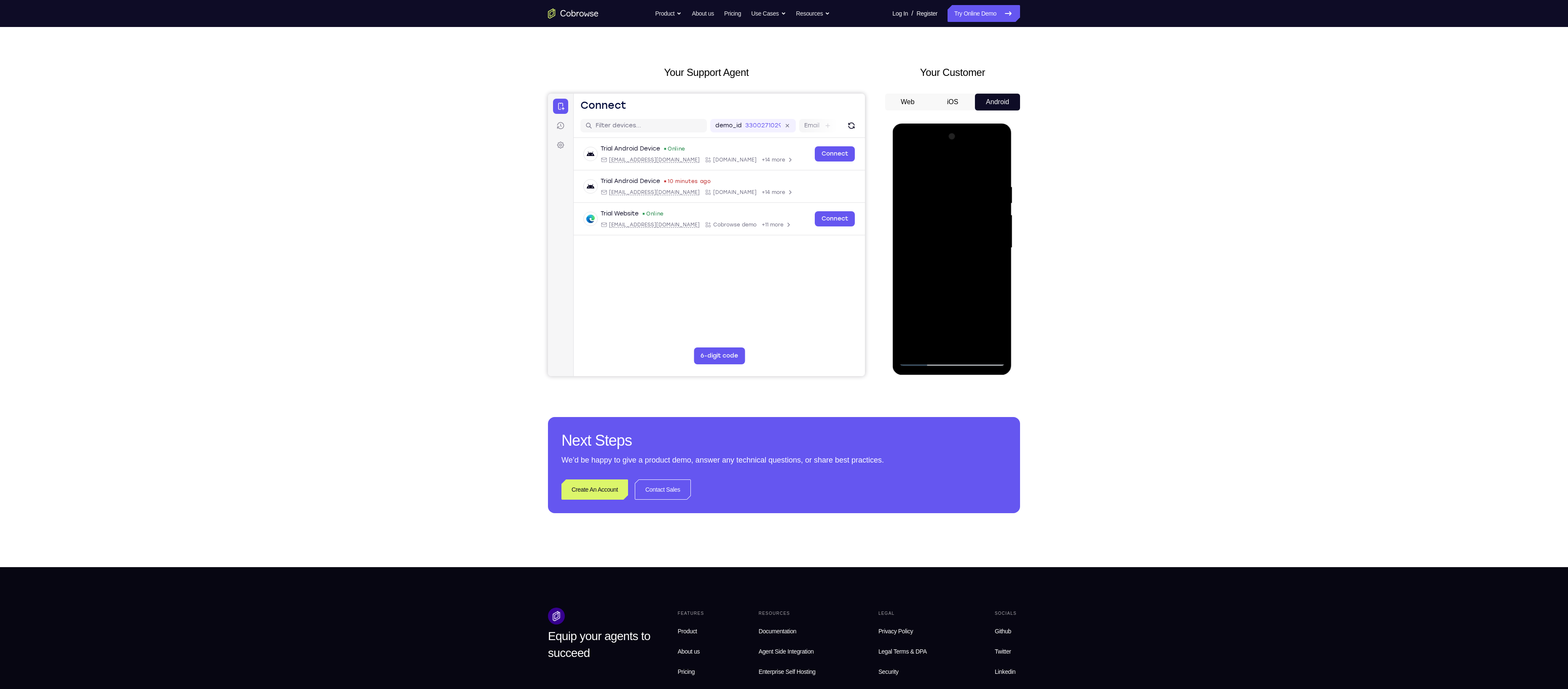
click at [996, 184] on div at bounding box center [951, 248] width 107 height 236
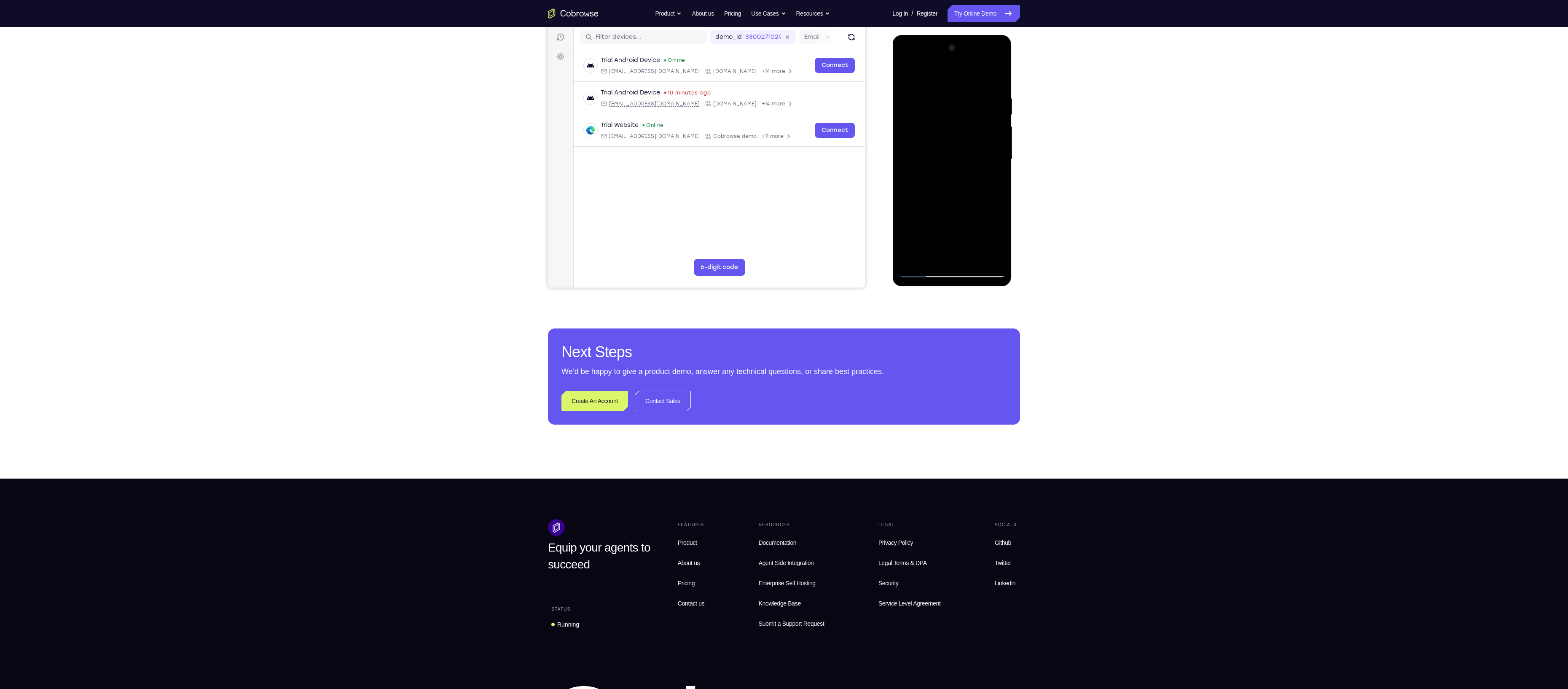
scroll to position [109, 0]
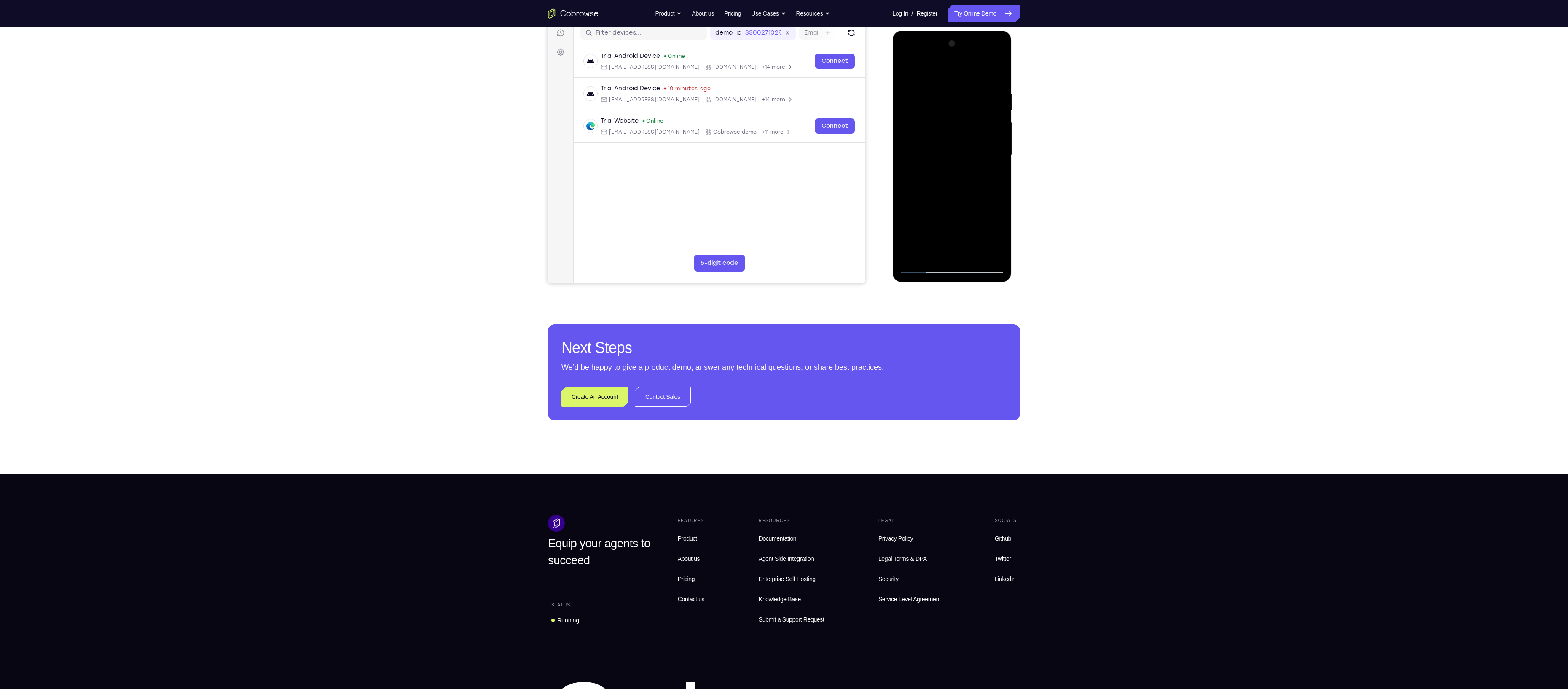
click at [912, 251] on div at bounding box center [951, 155] width 107 height 236
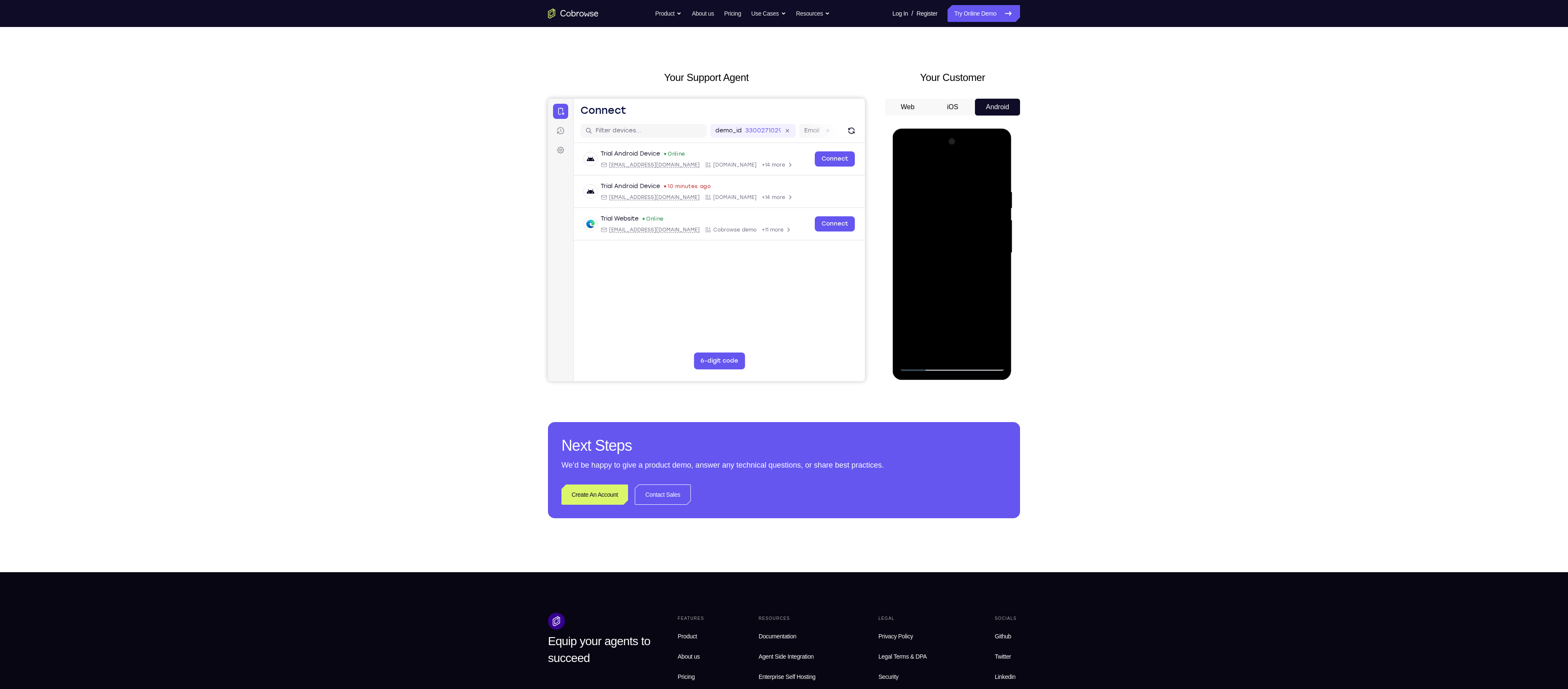
scroll to position [10, 0]
drag, startPoint x: 956, startPoint y: 250, endPoint x: 970, endPoint y: 313, distance: 64.5
click at [970, 313] on div at bounding box center [951, 254] width 107 height 236
click at [936, 194] on div at bounding box center [951, 254] width 107 height 236
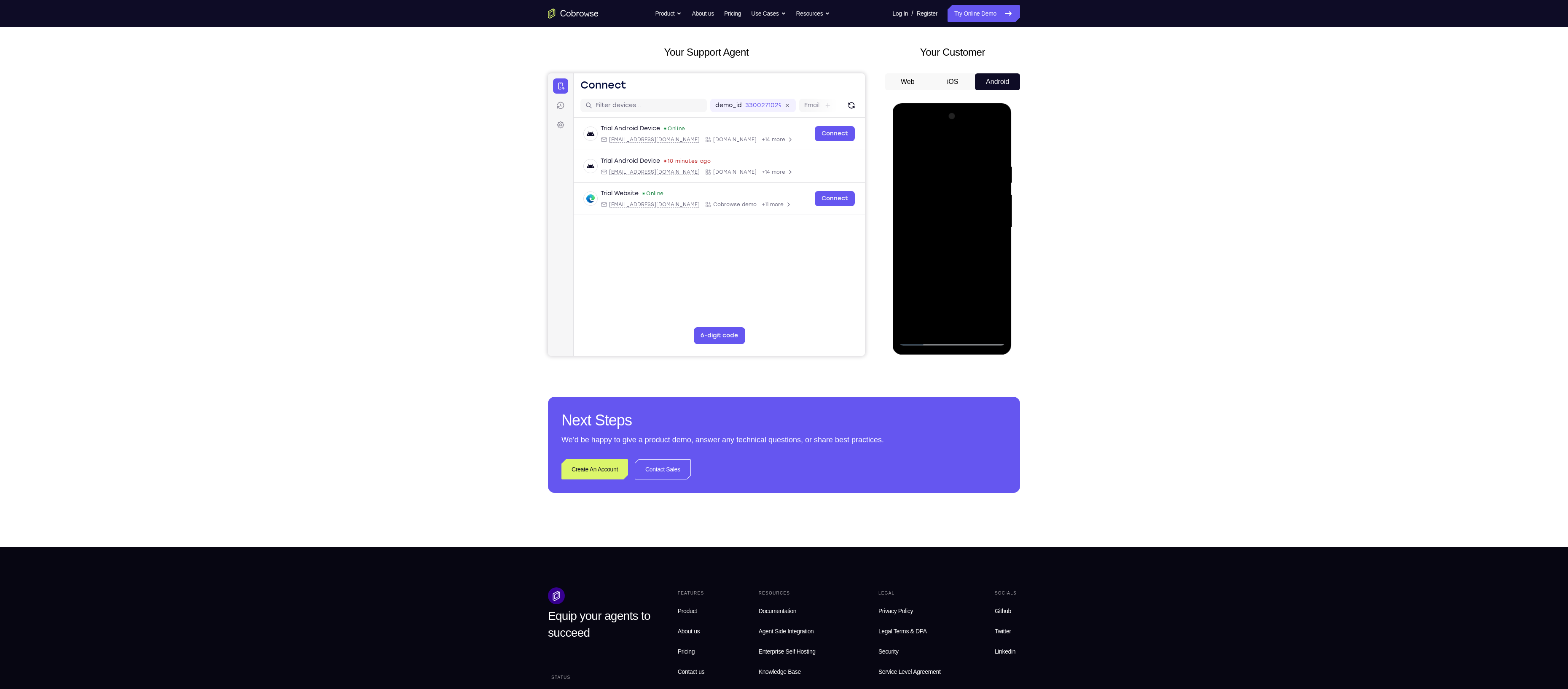
scroll to position [37, 0]
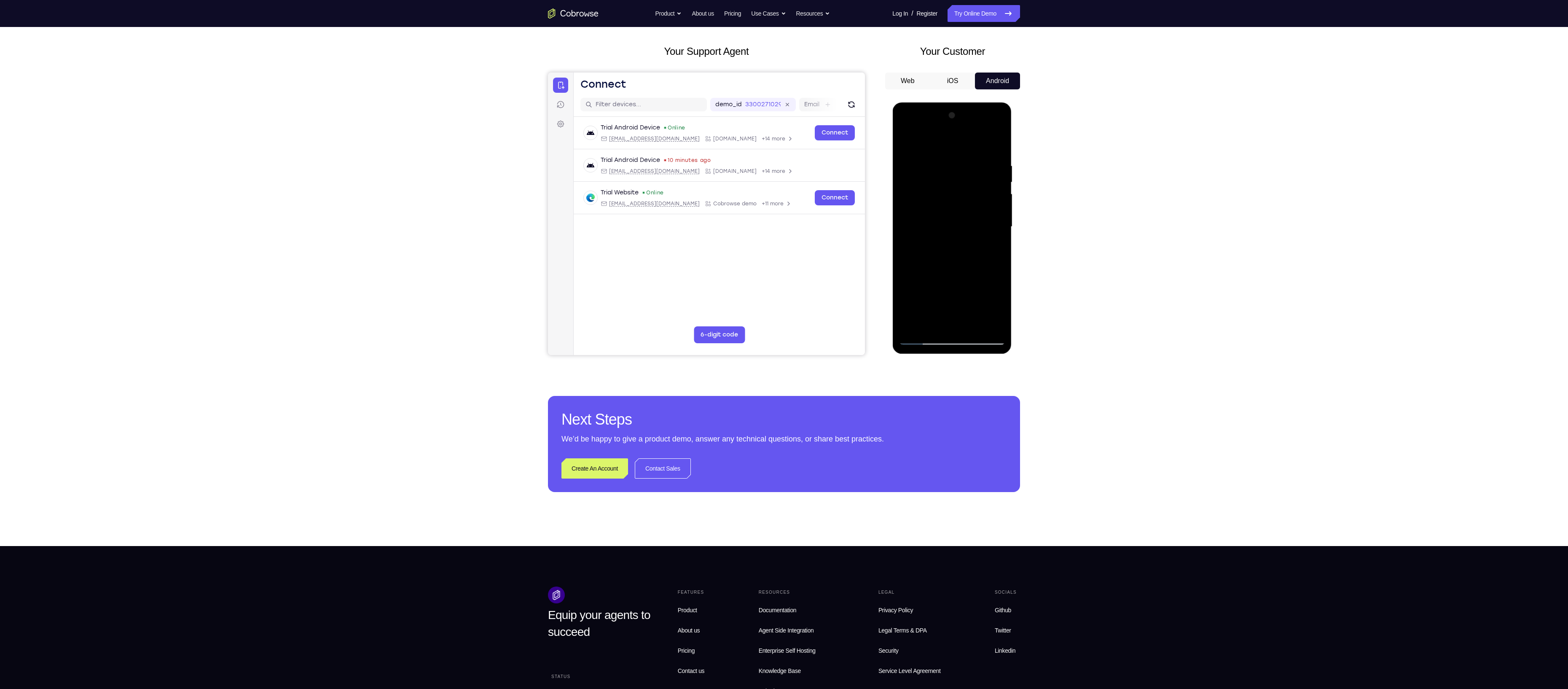
click at [996, 144] on div at bounding box center [951, 227] width 107 height 236
